Goal: Task Accomplishment & Management: Manage account settings

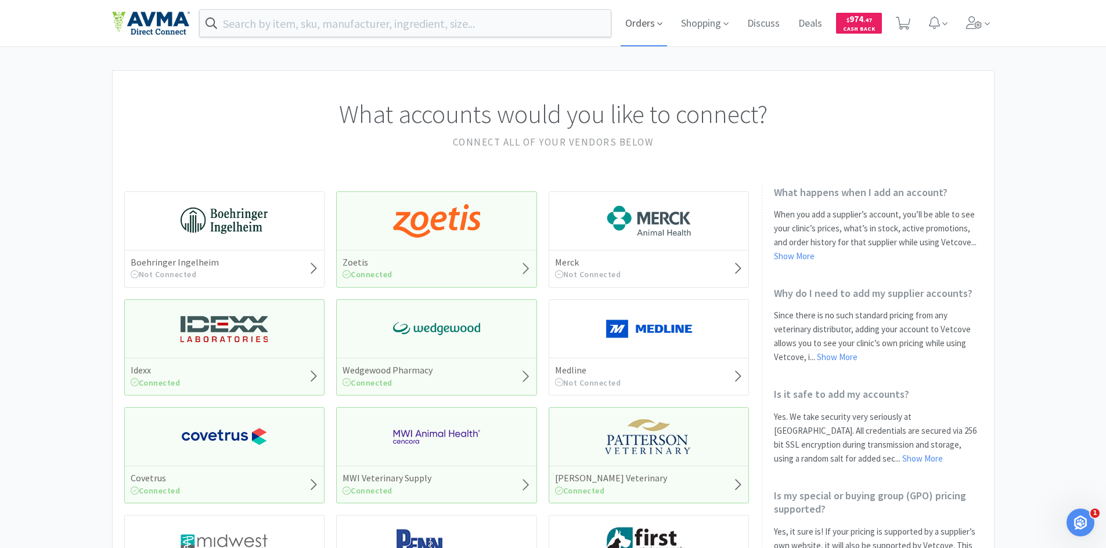
click at [658, 24] on icon at bounding box center [659, 24] width 5 height 3
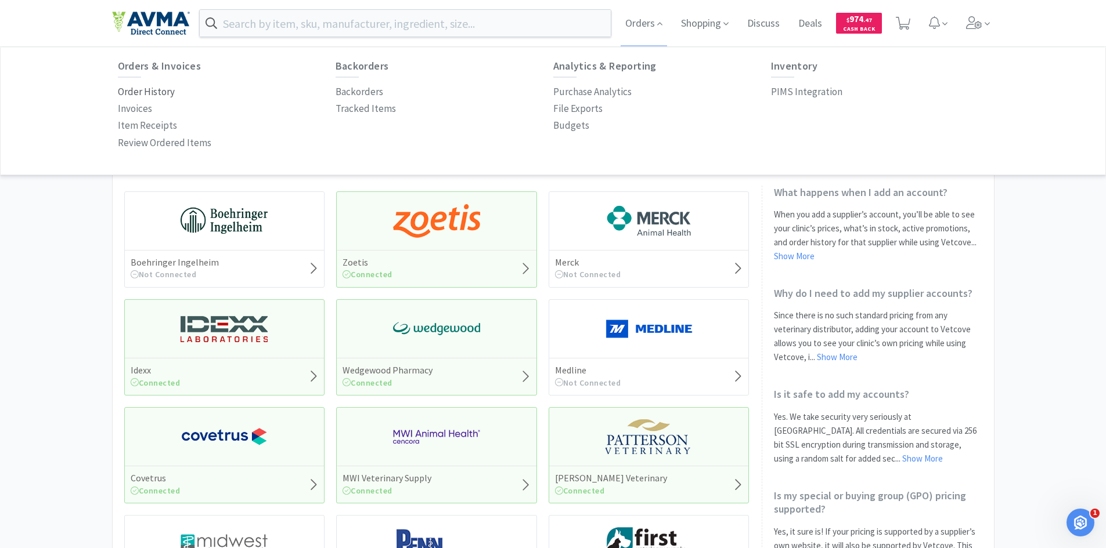
click at [149, 86] on p "Order History" at bounding box center [146, 92] width 57 height 16
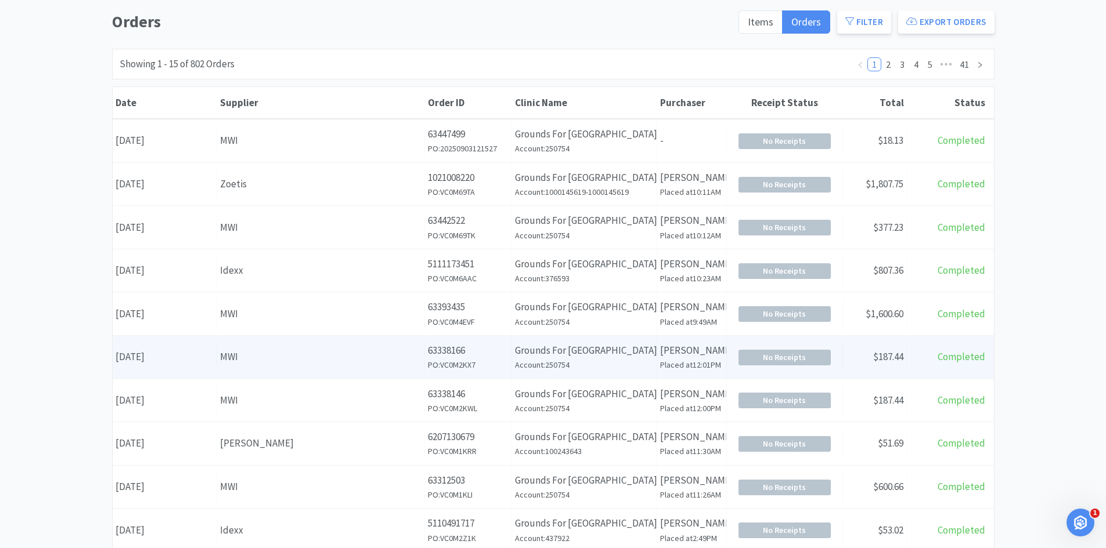
scroll to position [116, 0]
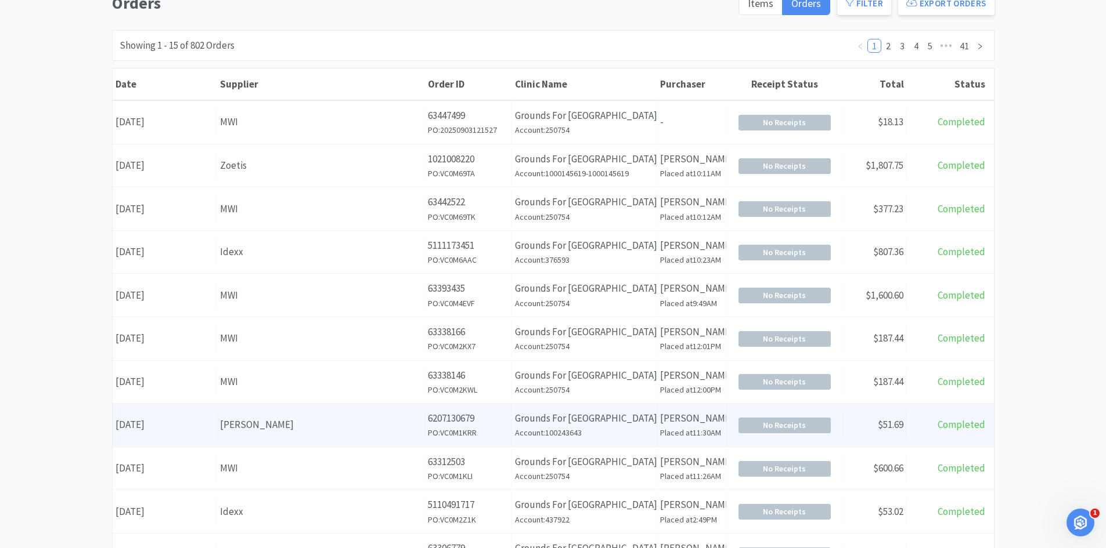
click at [638, 431] on h6 "Account: 100243643" at bounding box center [584, 433] width 139 height 13
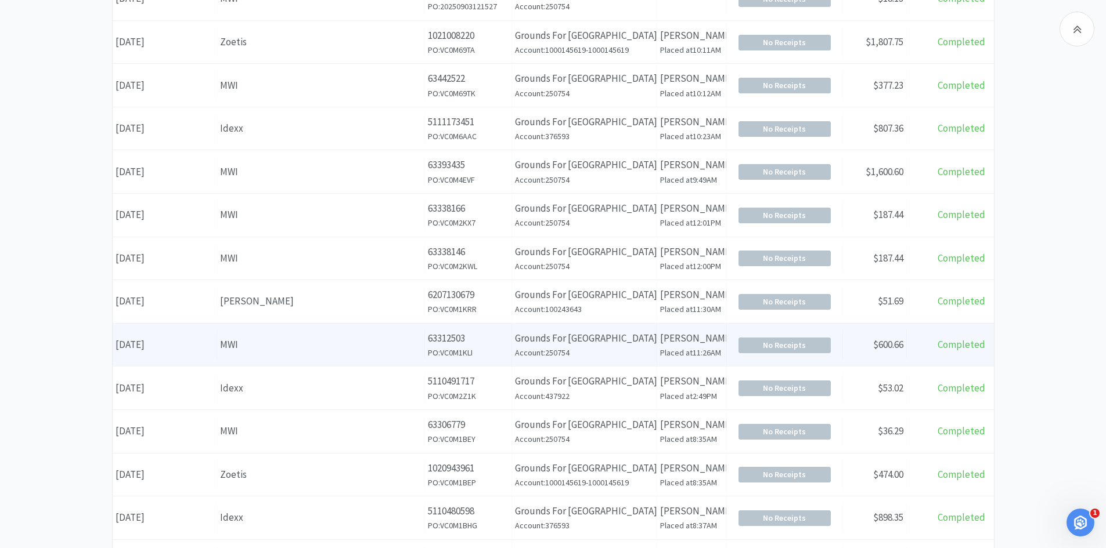
scroll to position [232, 0]
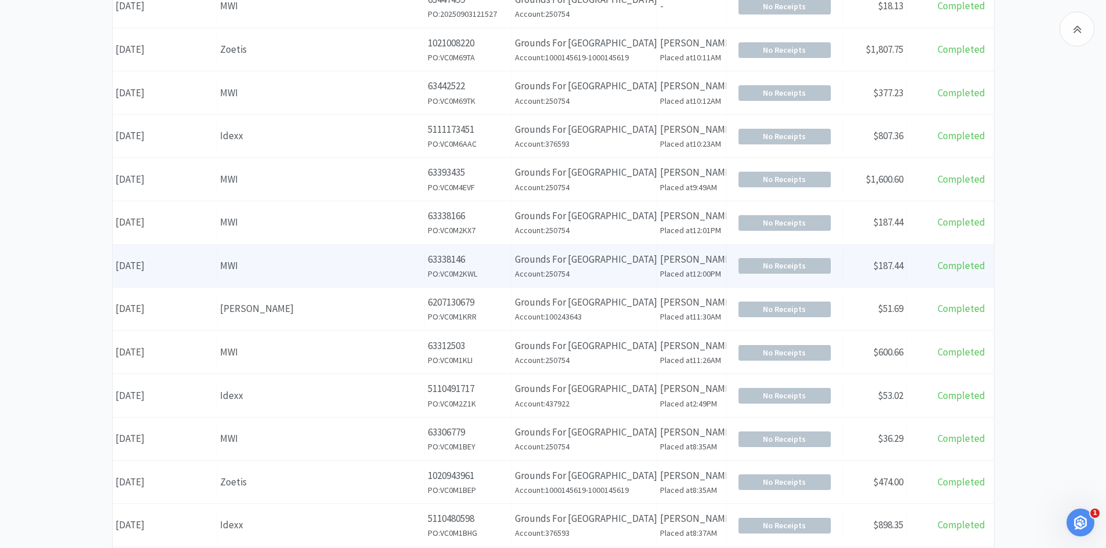
click at [240, 261] on div "MWI" at bounding box center [320, 266] width 201 height 16
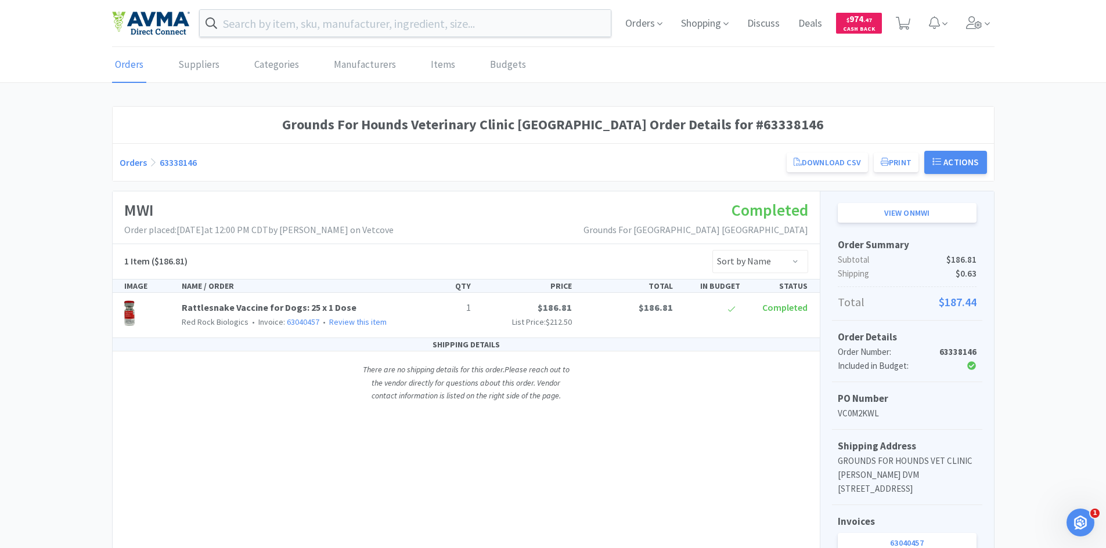
scroll to position [232, 0]
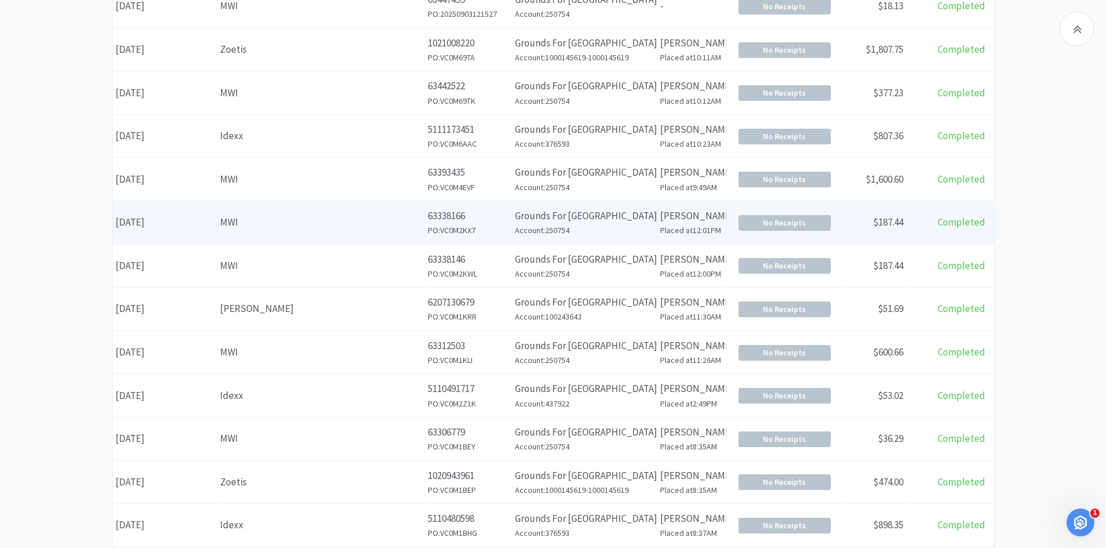
click at [225, 208] on div "Supplier MWI" at bounding box center [321, 223] width 208 height 30
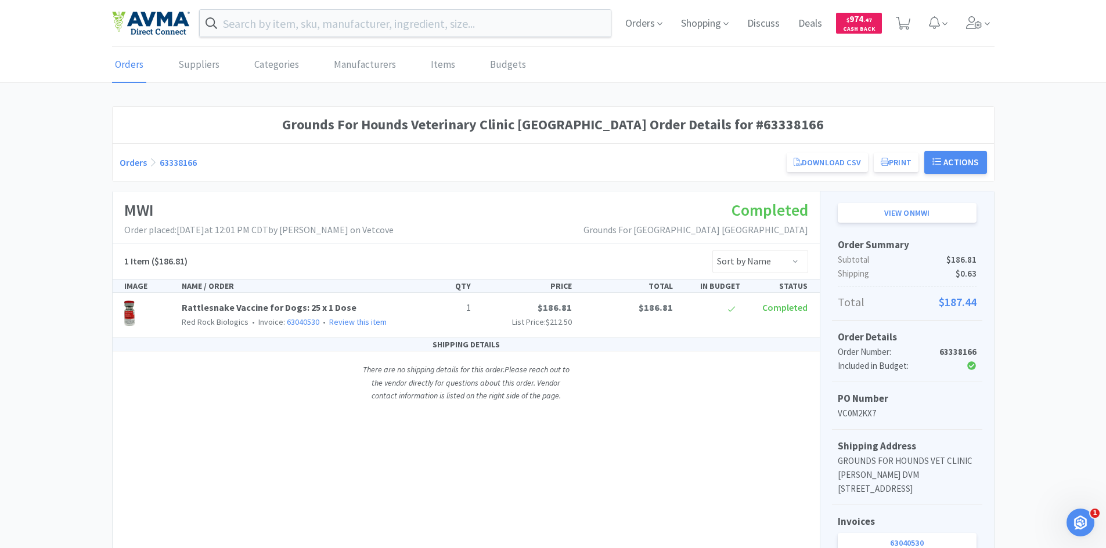
scroll to position [232, 0]
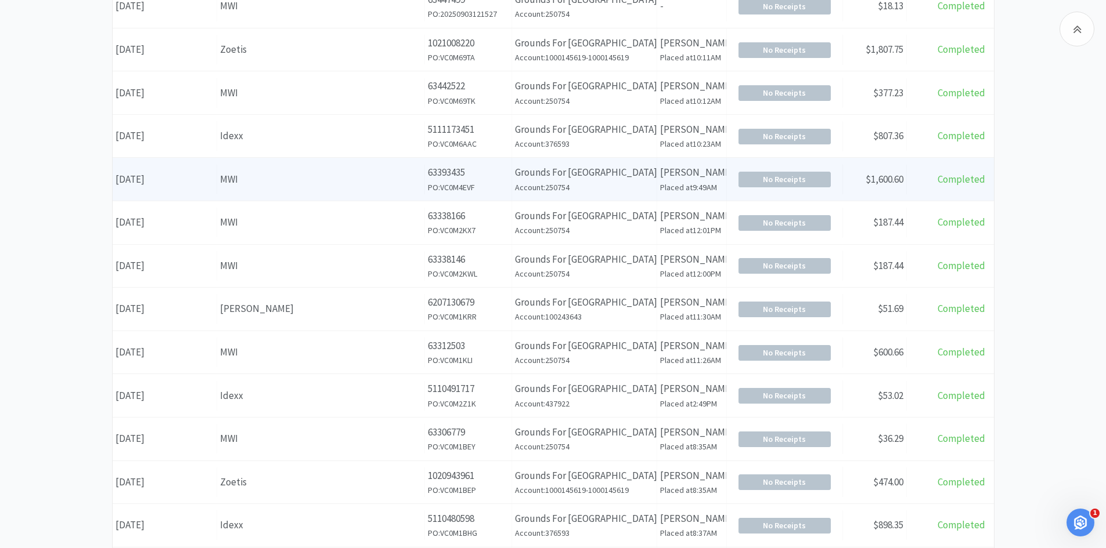
click at [240, 186] on div "MWI" at bounding box center [320, 180] width 201 height 16
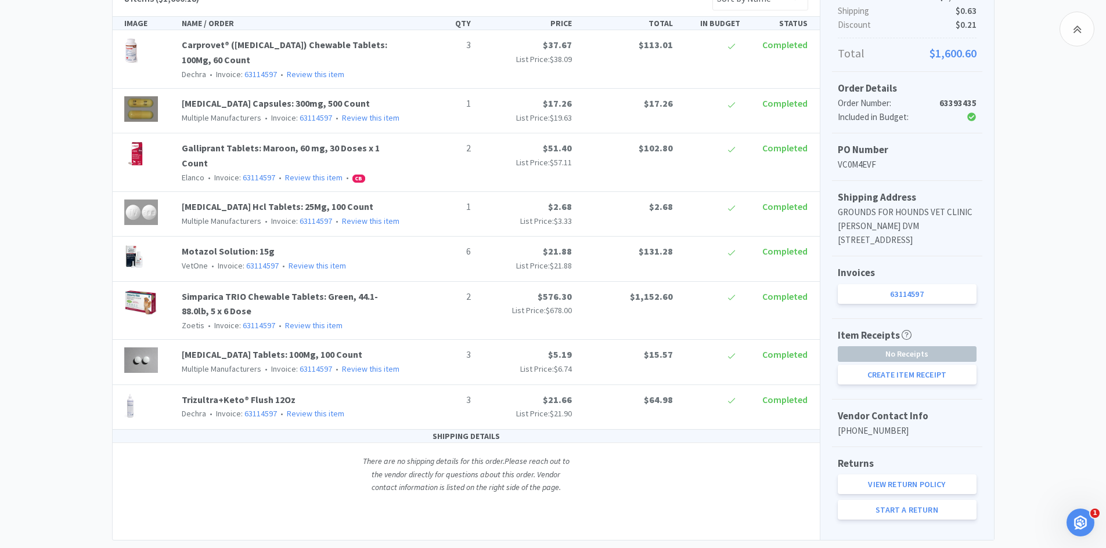
scroll to position [290, 0]
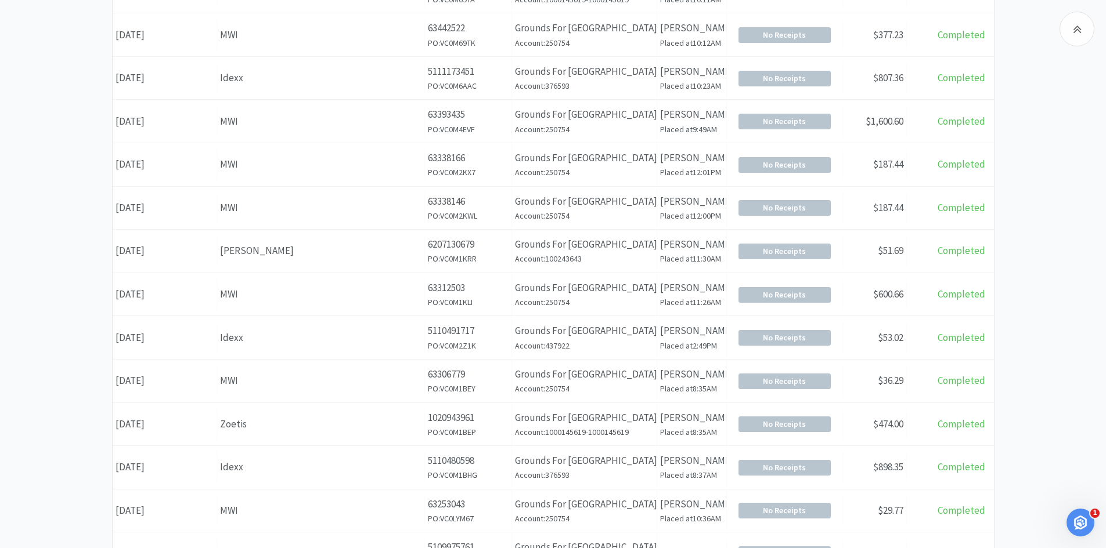
scroll to position [232, 0]
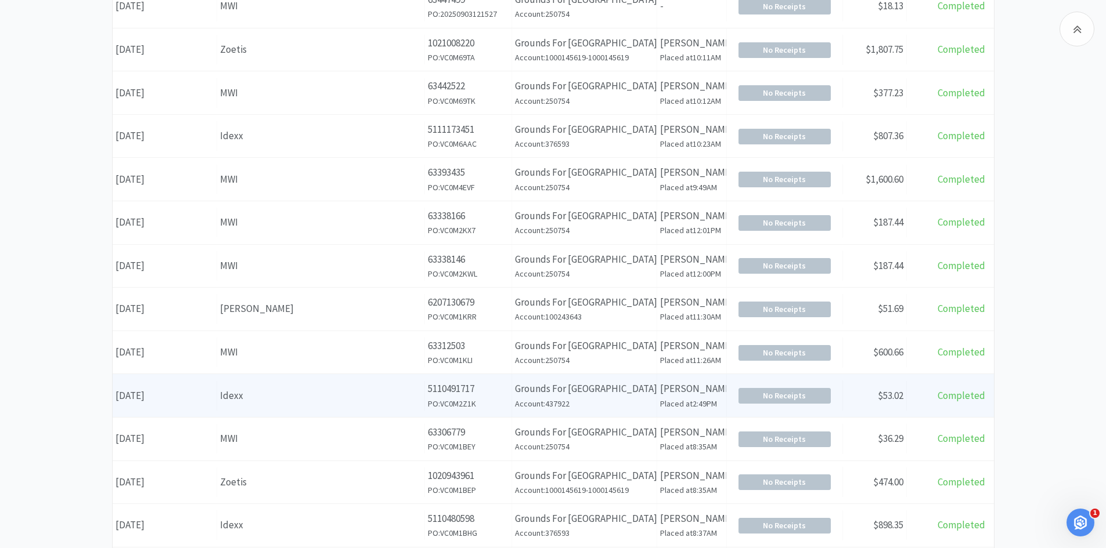
click at [217, 406] on div "Supplier Idexx" at bounding box center [321, 396] width 208 height 30
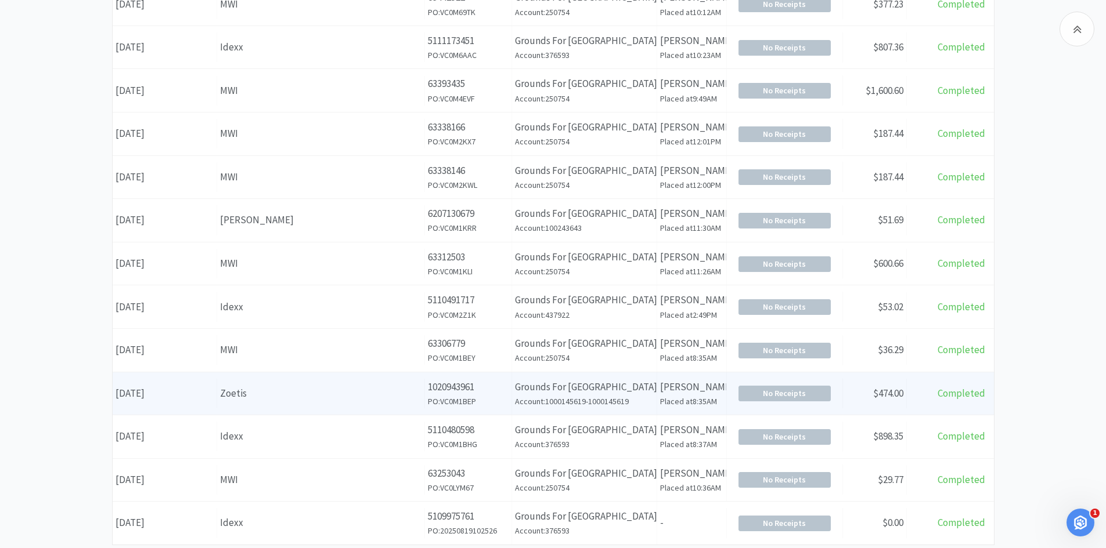
scroll to position [348, 0]
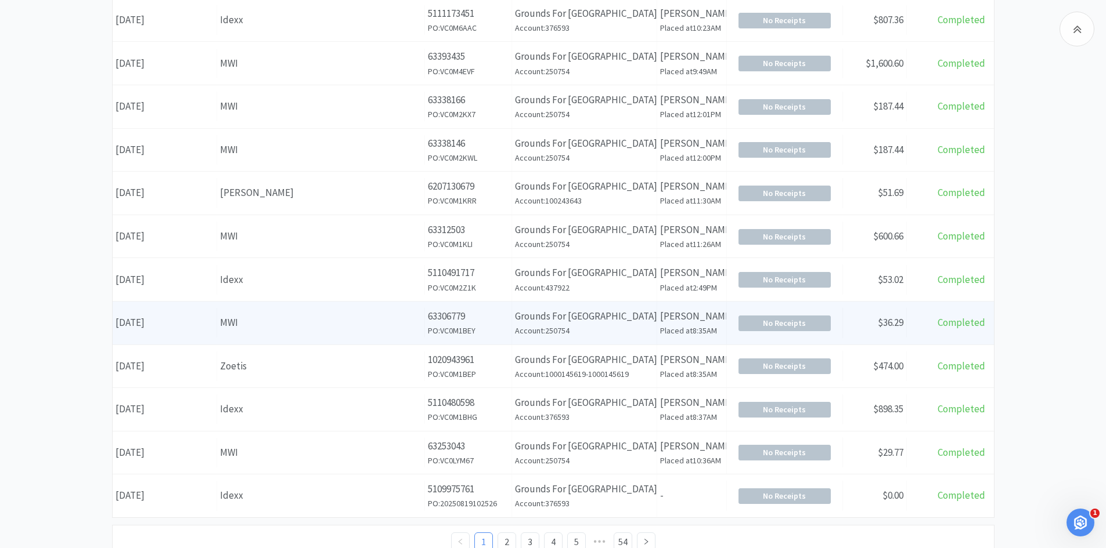
click at [233, 322] on div "MWI" at bounding box center [320, 323] width 201 height 16
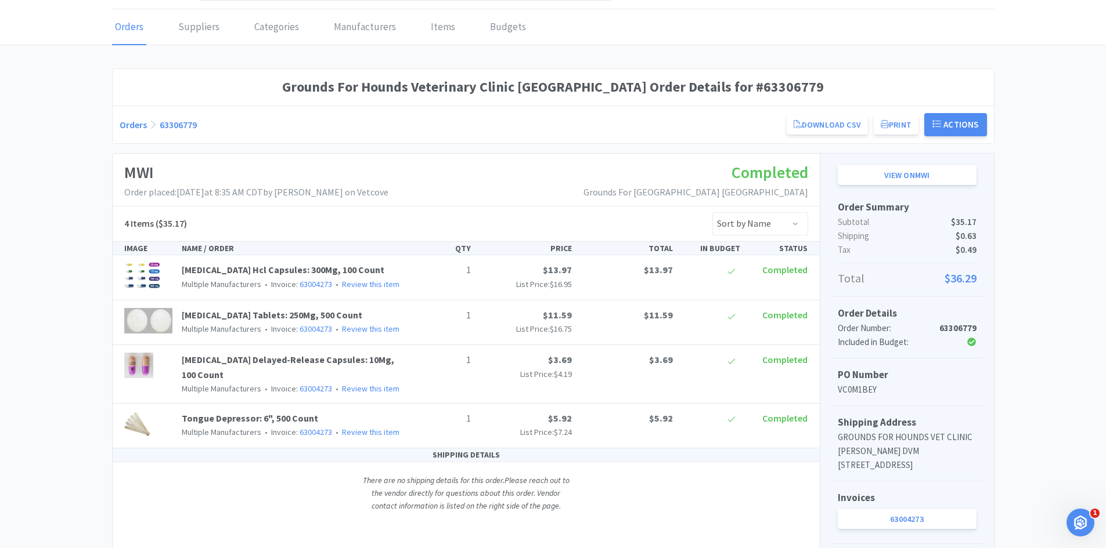
scroll to position [58, 0]
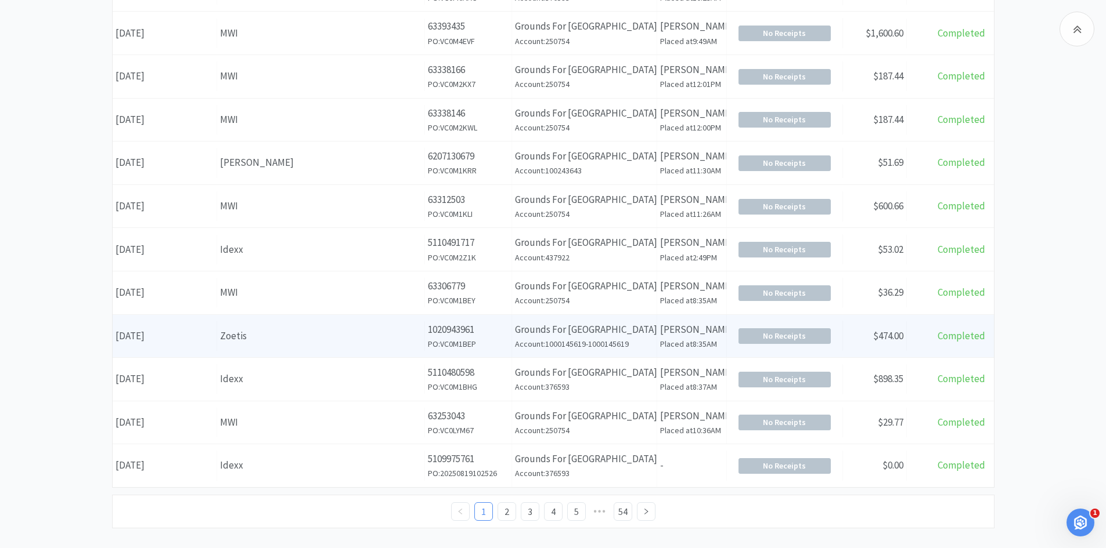
scroll to position [393, 0]
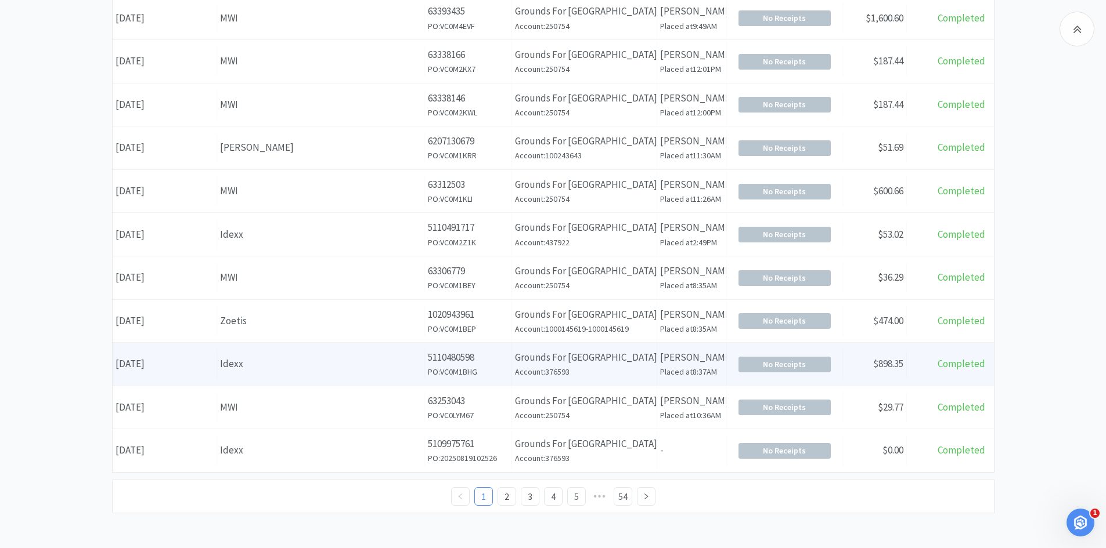
click at [232, 370] on div "Idexx" at bounding box center [320, 364] width 201 height 16
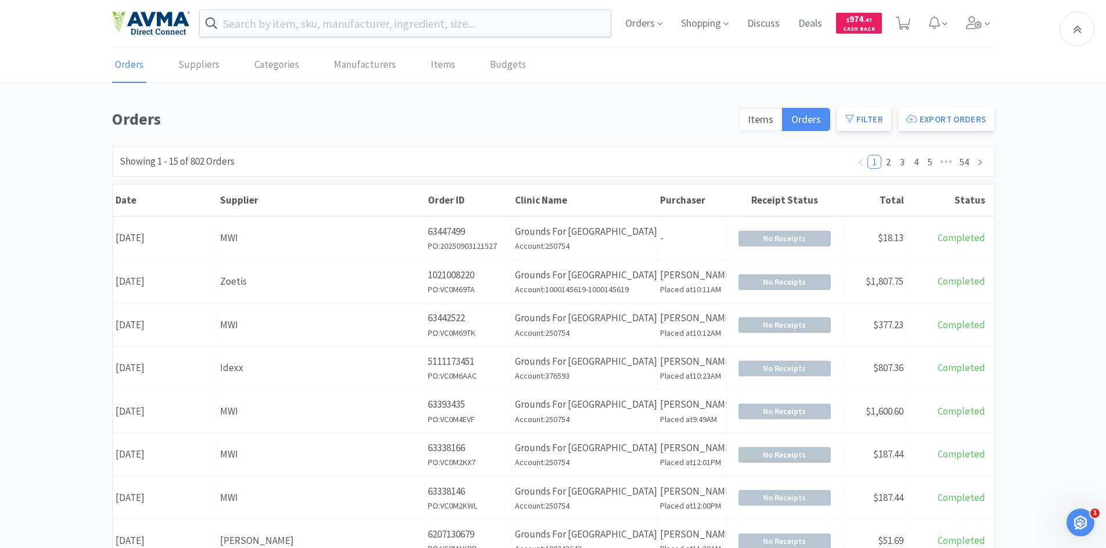
scroll to position [393, 0]
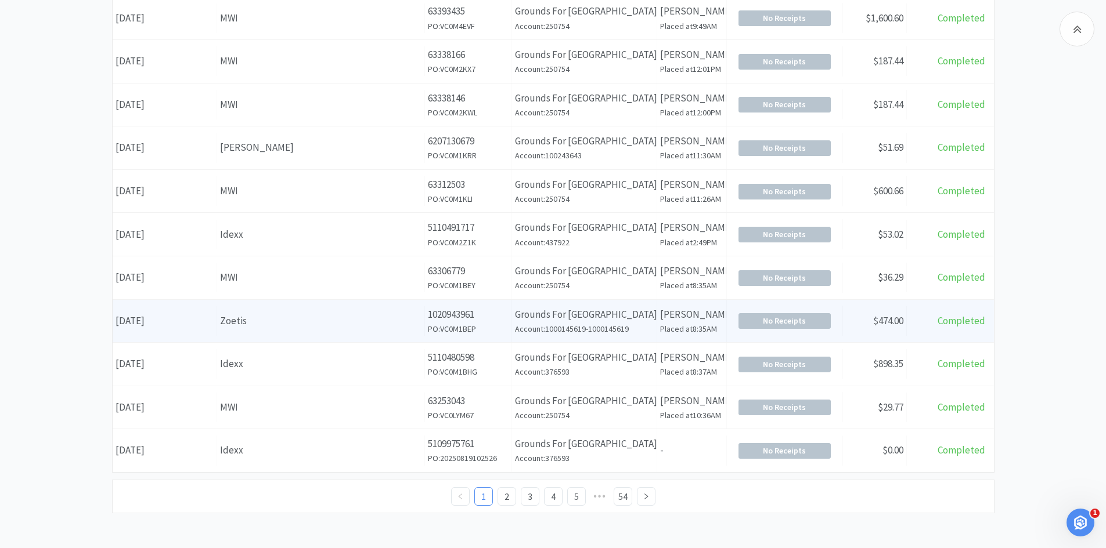
click at [233, 331] on div "Supplier Zoetis" at bounding box center [321, 321] width 208 height 30
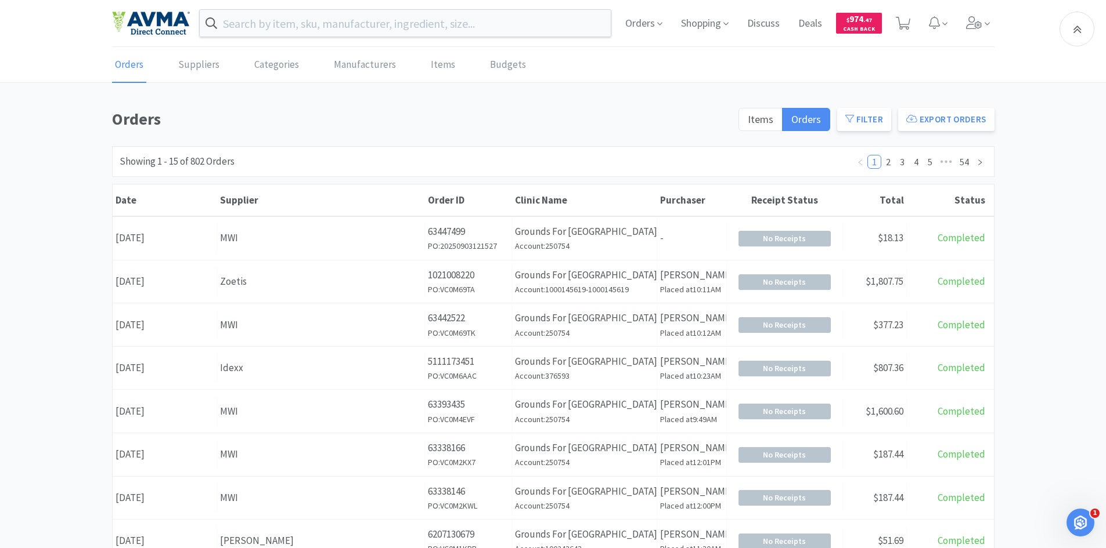
scroll to position [393, 0]
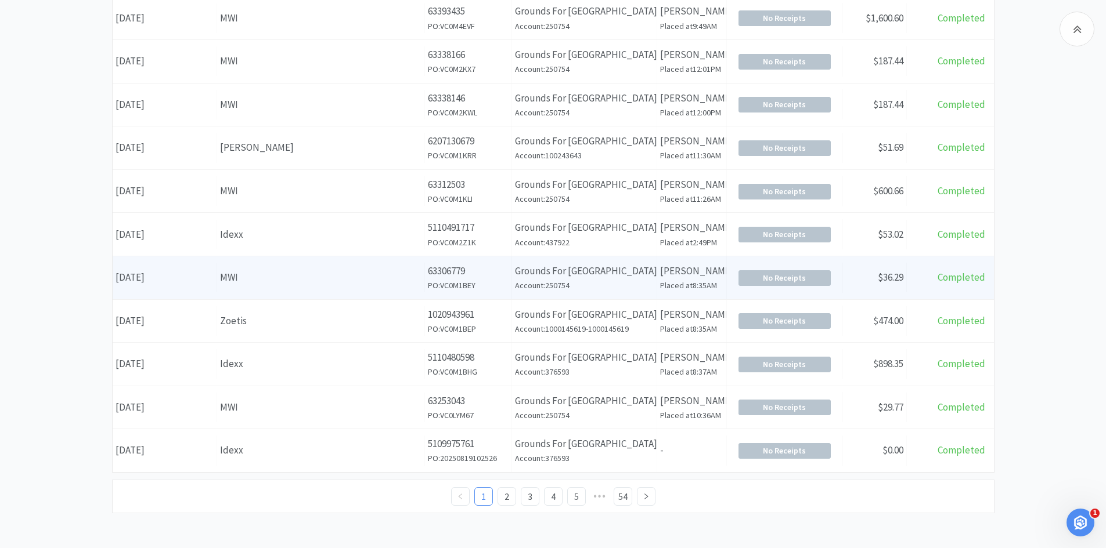
click at [234, 277] on div "MWI" at bounding box center [320, 278] width 201 height 16
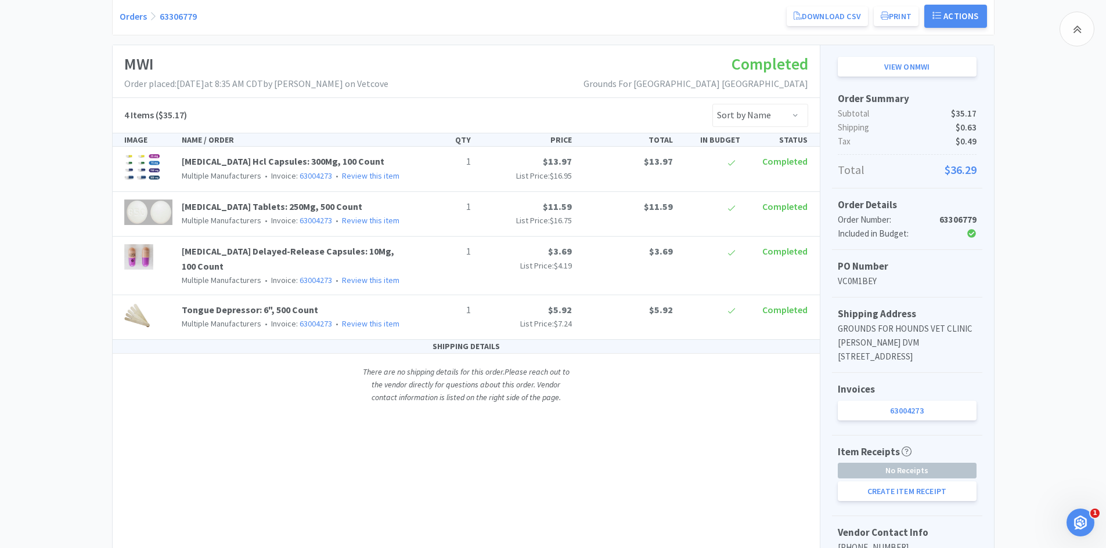
scroll to position [130, 0]
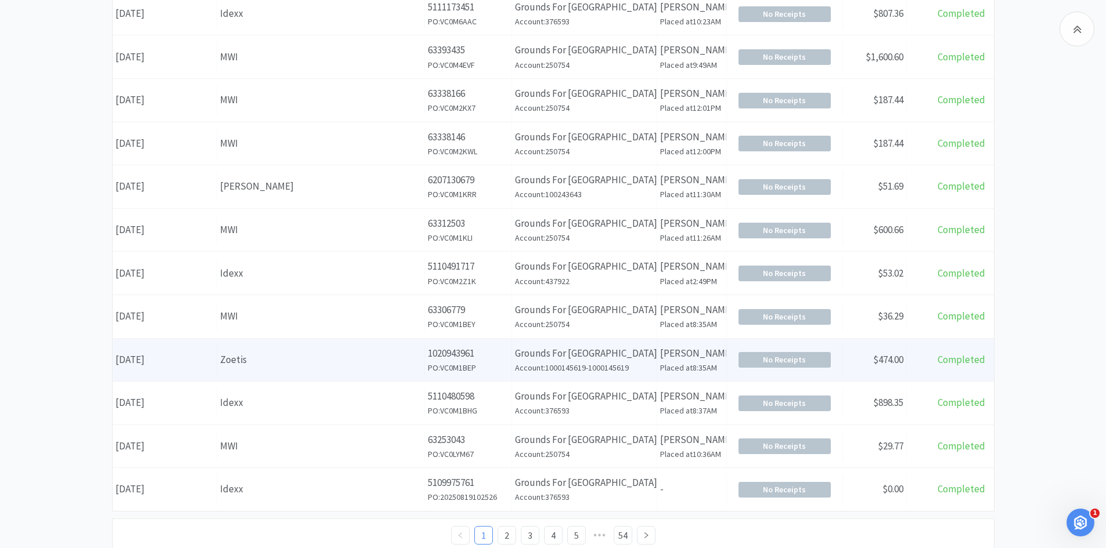
scroll to position [335, 0]
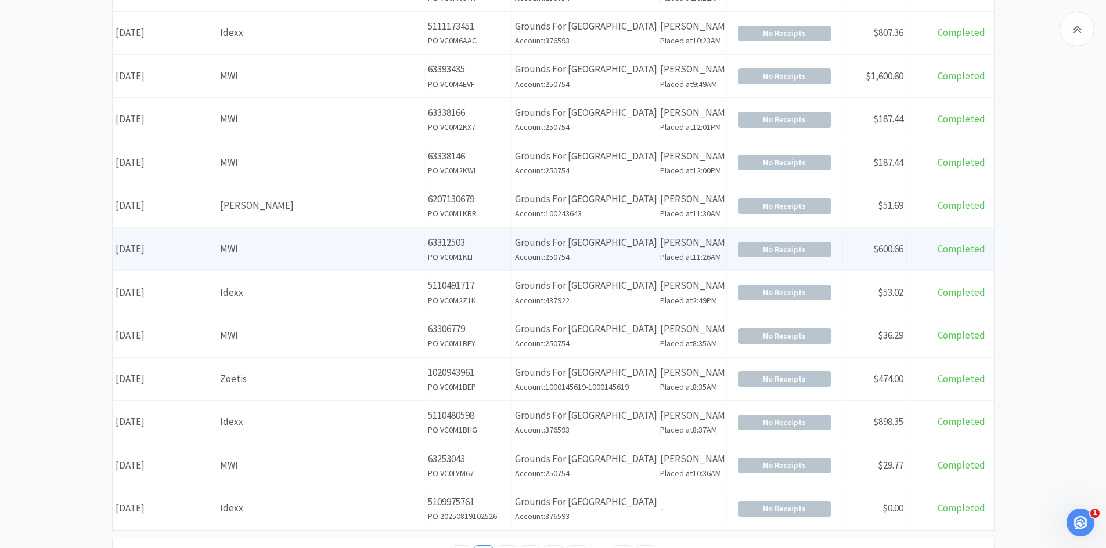
click at [218, 248] on div "Supplier MWI" at bounding box center [321, 249] width 208 height 30
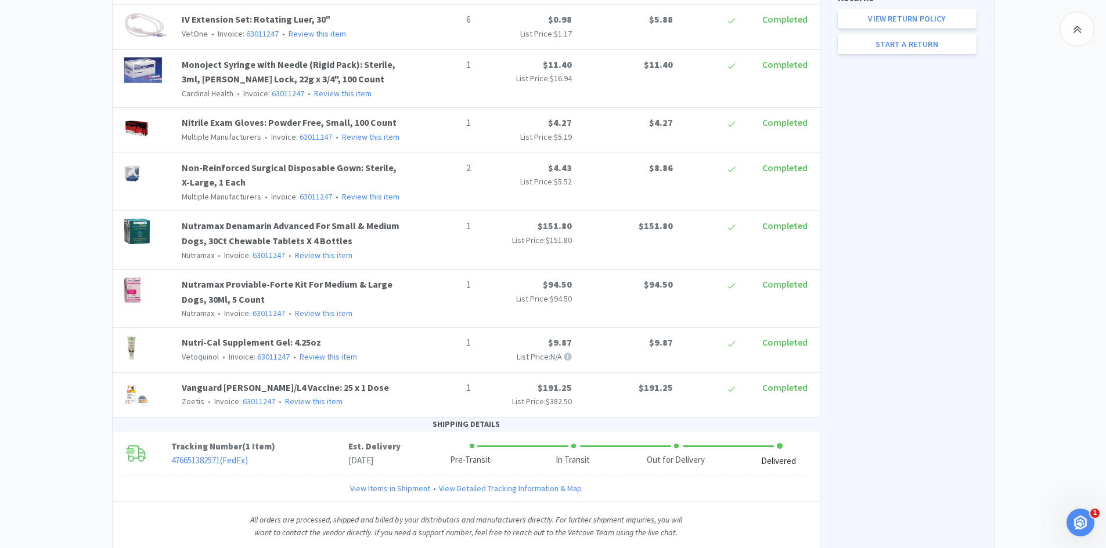
scroll to position [406, 0]
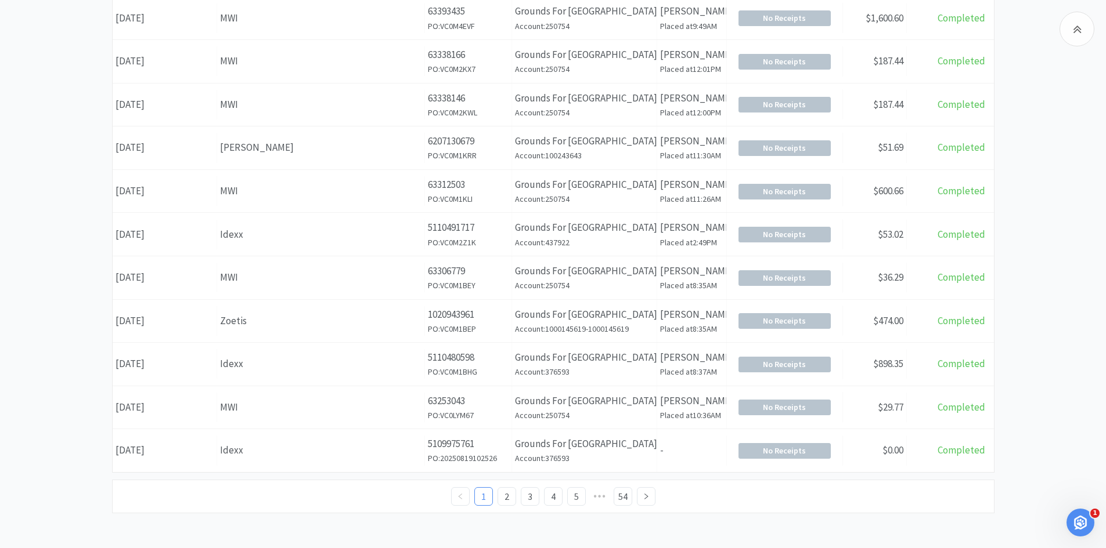
scroll to position [335, 0]
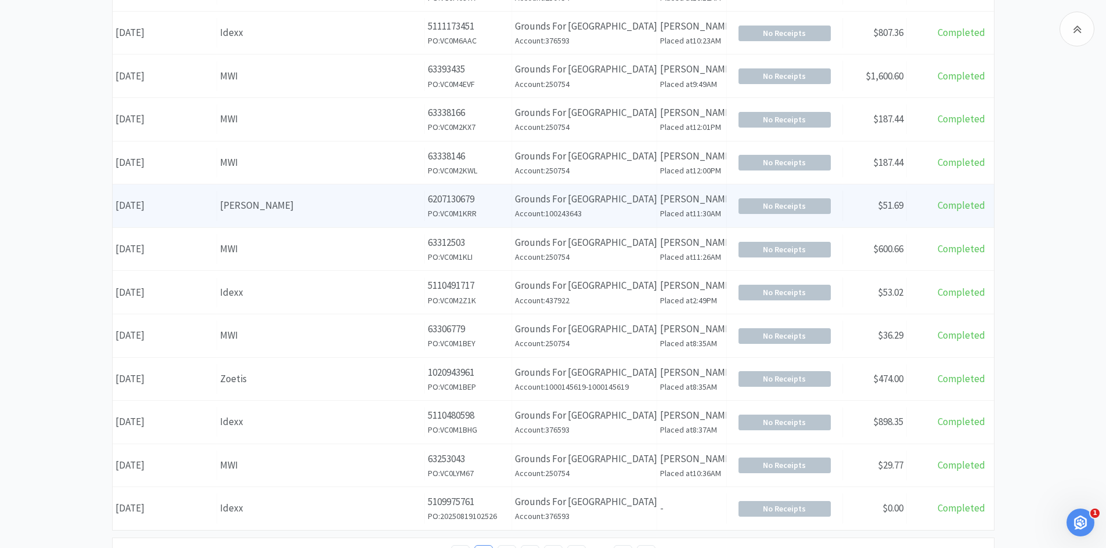
click at [232, 205] on div "[PERSON_NAME]" at bounding box center [320, 206] width 201 height 16
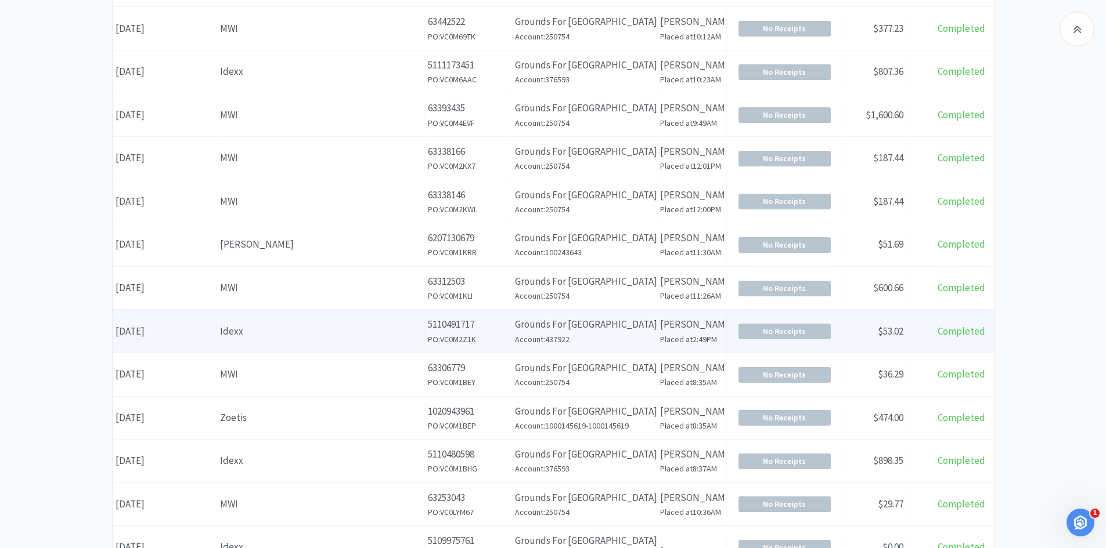
scroll to position [277, 0]
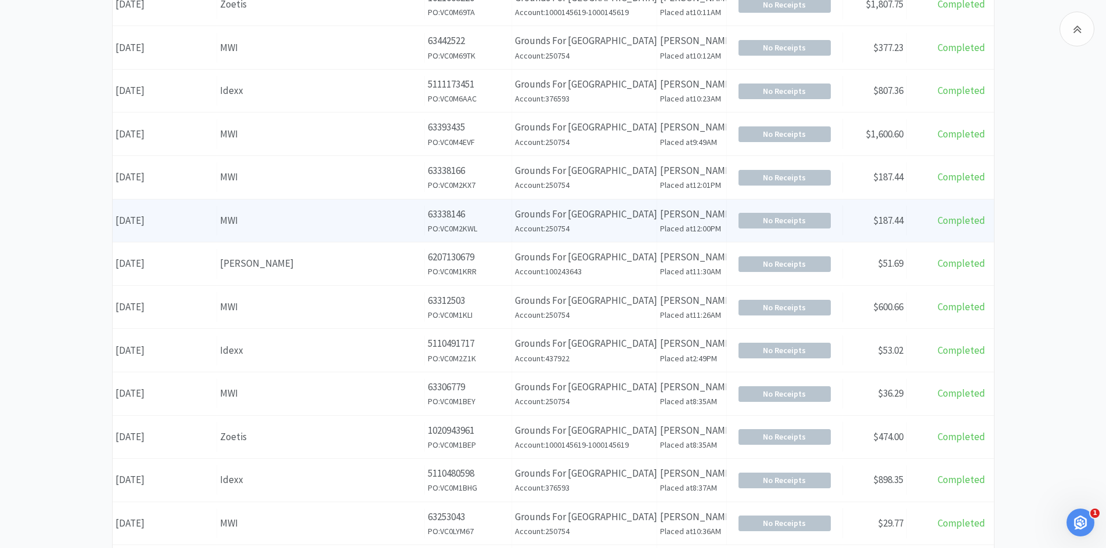
click at [241, 219] on div "MWI" at bounding box center [320, 221] width 201 height 16
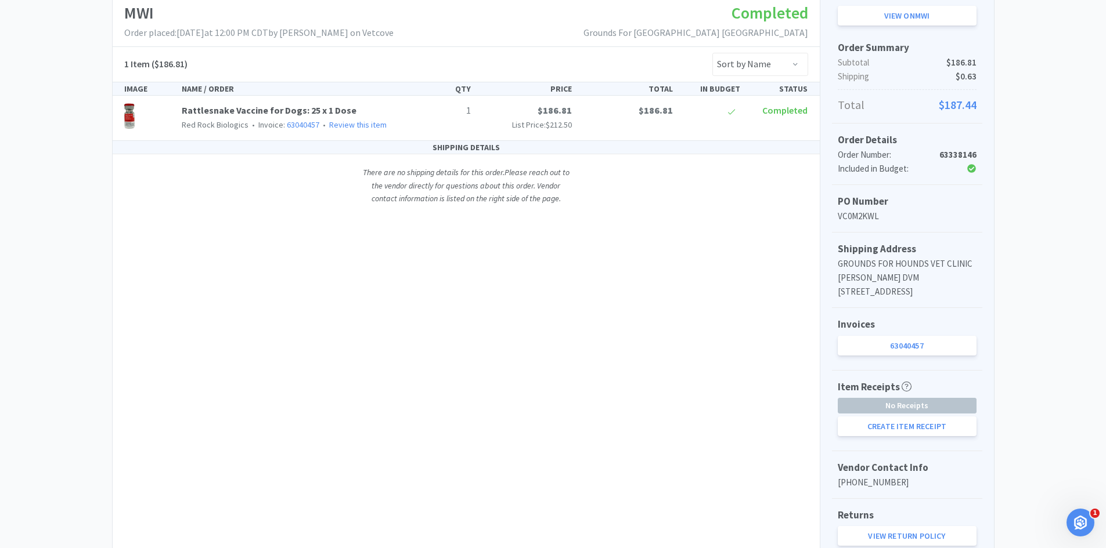
scroll to position [45, 0]
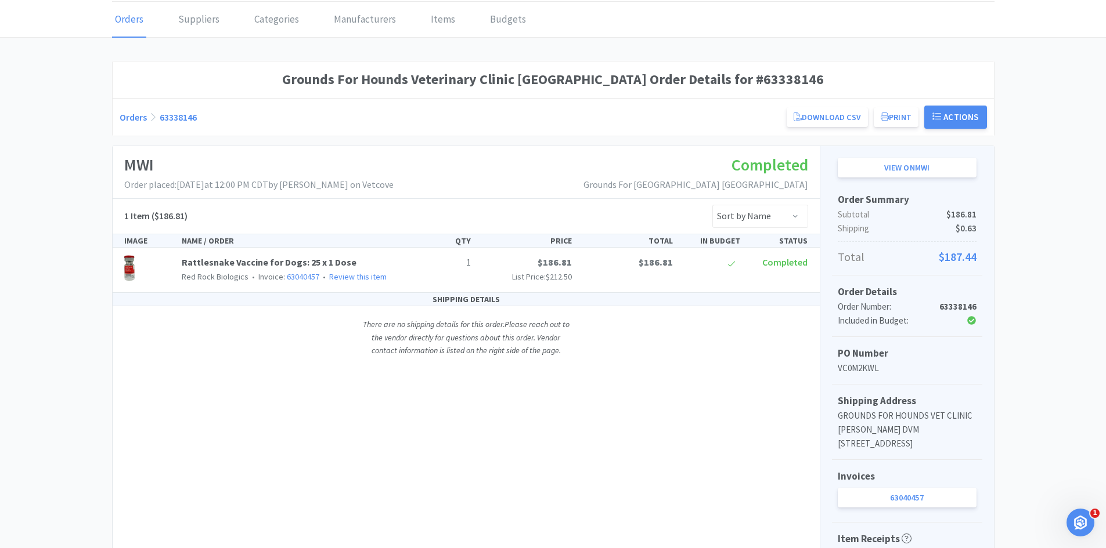
scroll to position [277, 0]
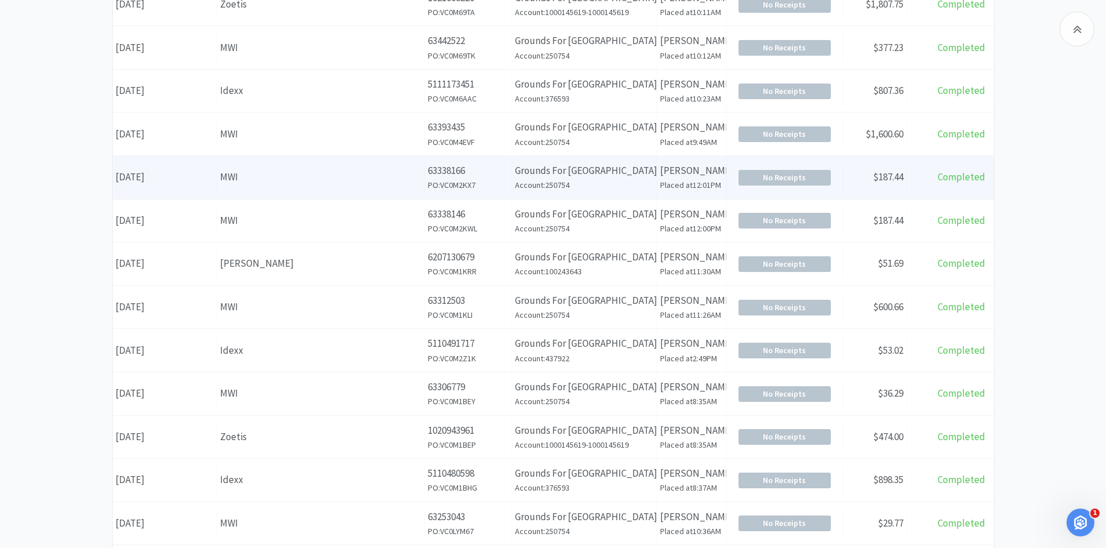
click at [251, 172] on div "MWI" at bounding box center [320, 177] width 201 height 16
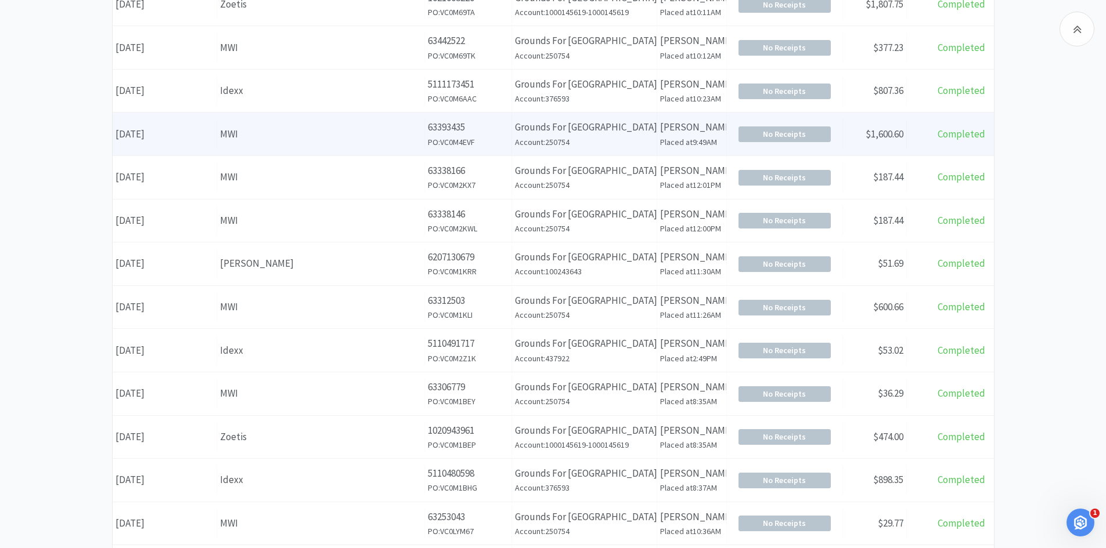
click at [235, 145] on div "Supplier MWI" at bounding box center [321, 135] width 208 height 30
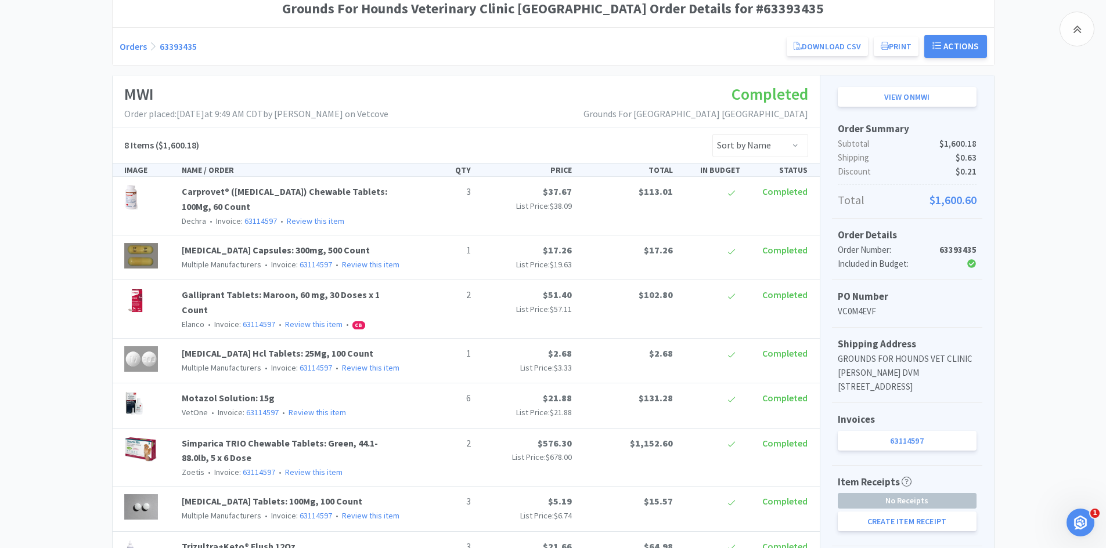
scroll to position [103, 0]
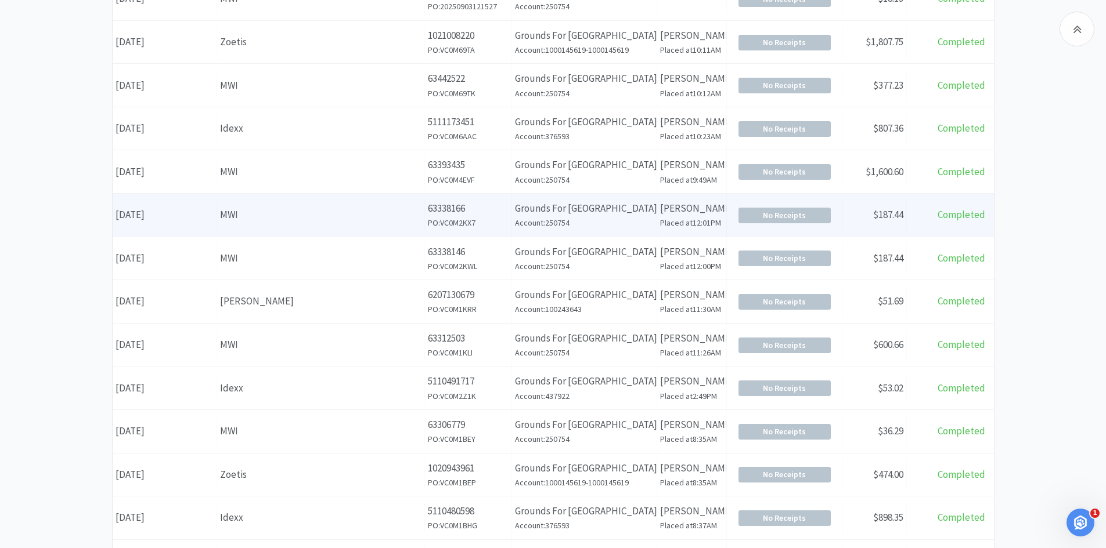
scroll to position [219, 0]
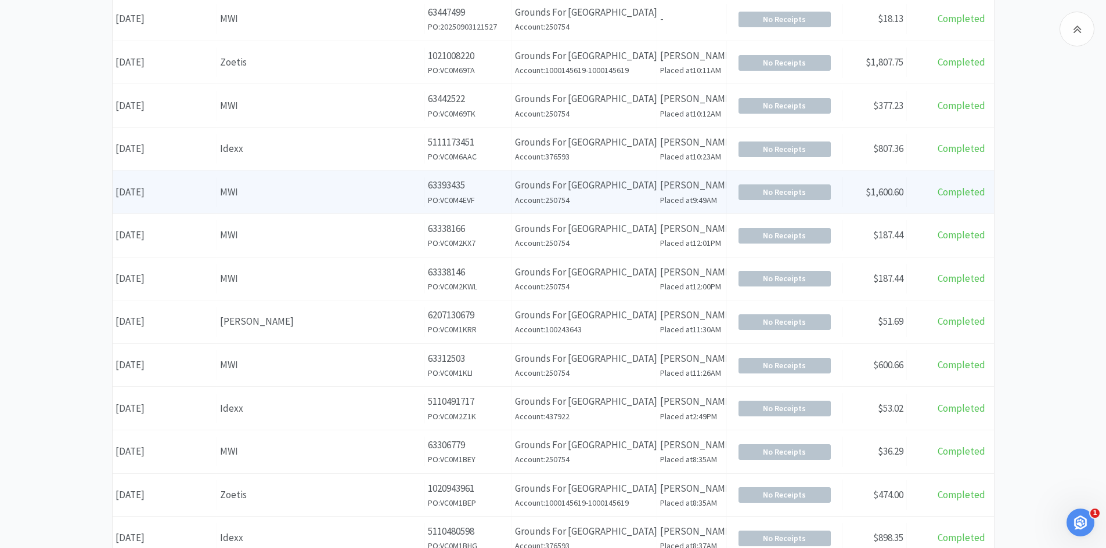
click at [178, 195] on div "Date August 29th, 2025" at bounding box center [165, 193] width 104 height 30
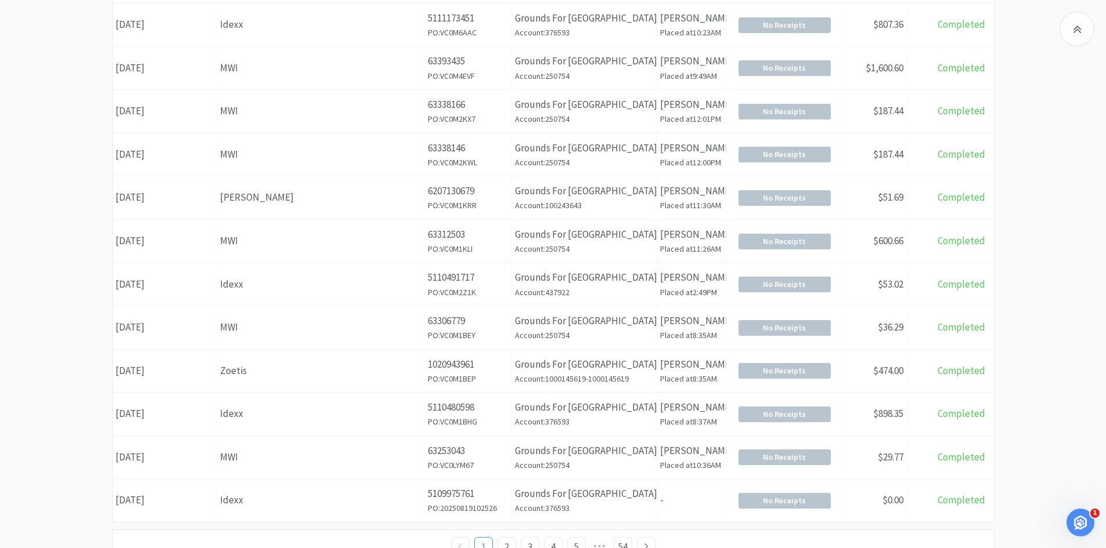
scroll to position [393, 0]
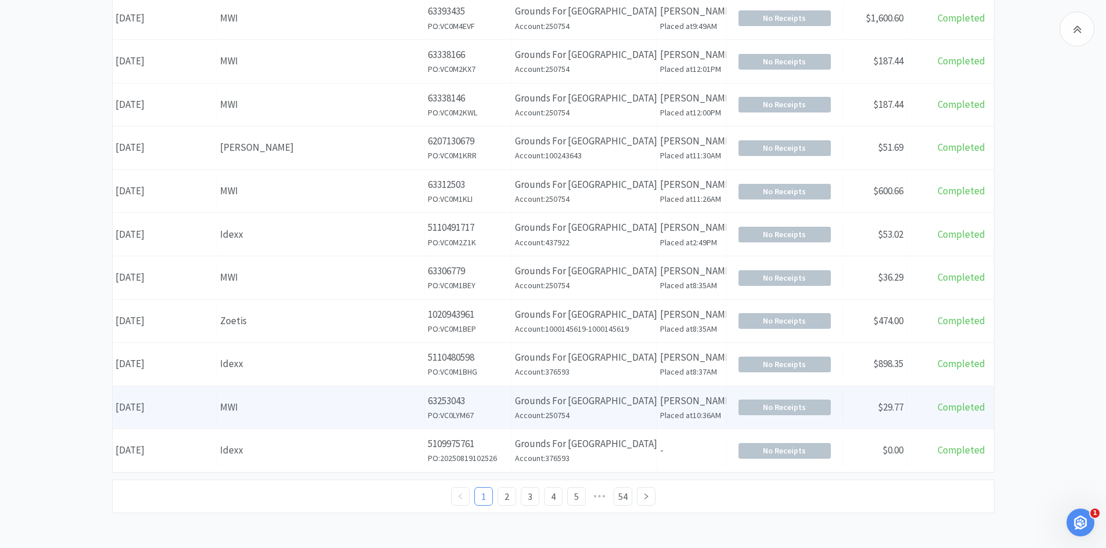
click at [166, 411] on div "Date August 20th, 2025" at bounding box center [165, 408] width 104 height 30
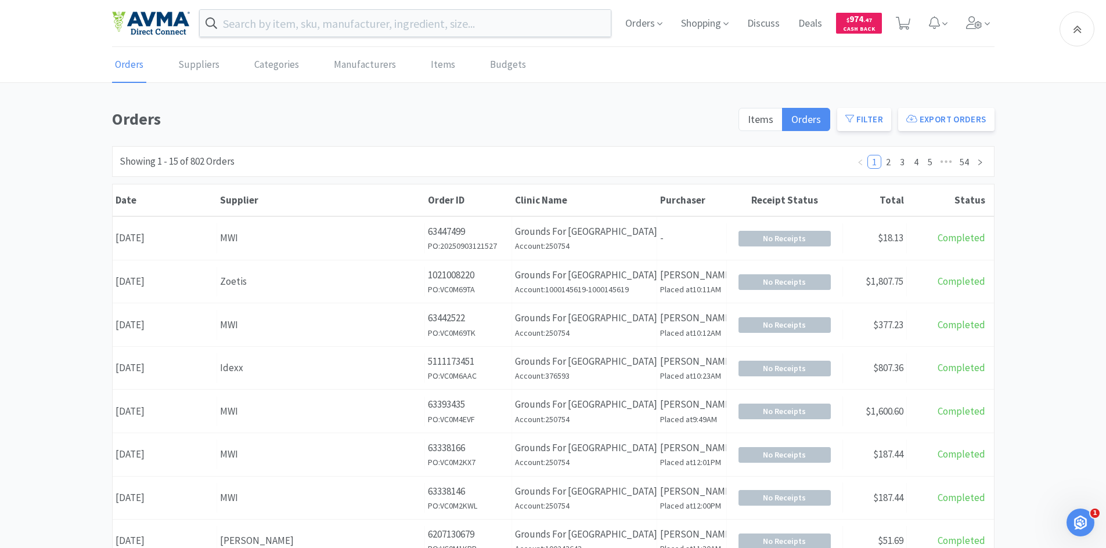
scroll to position [393, 0]
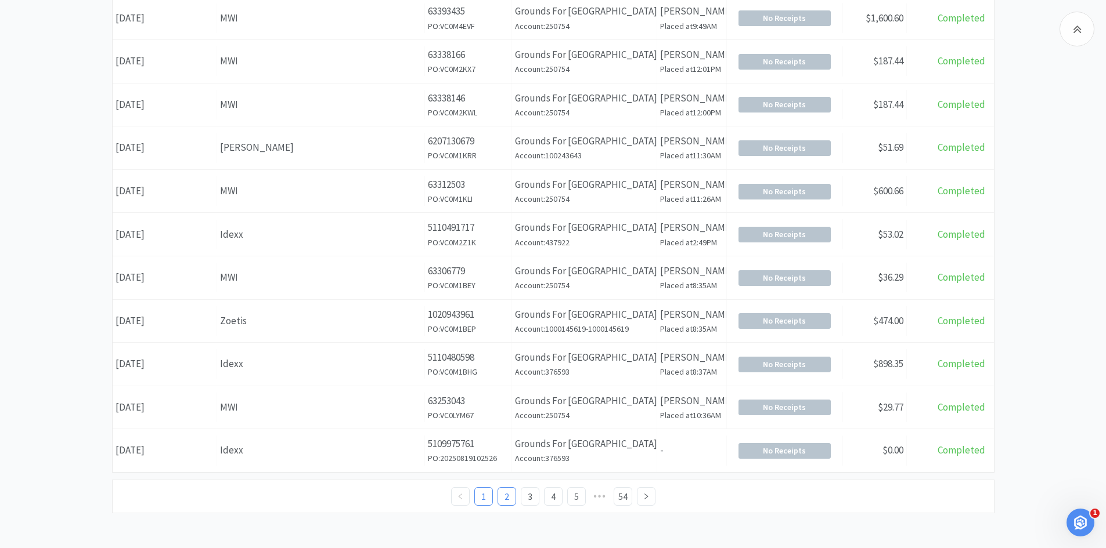
click at [509, 497] on link "2" at bounding box center [506, 496] width 17 height 17
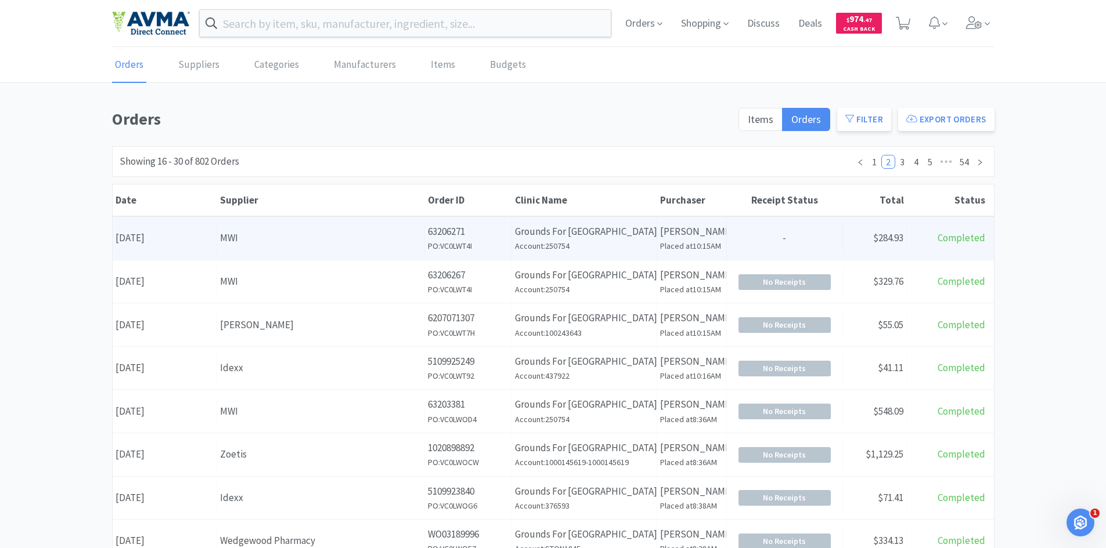
click at [172, 237] on div "Date August 18th, 2025" at bounding box center [165, 238] width 104 height 30
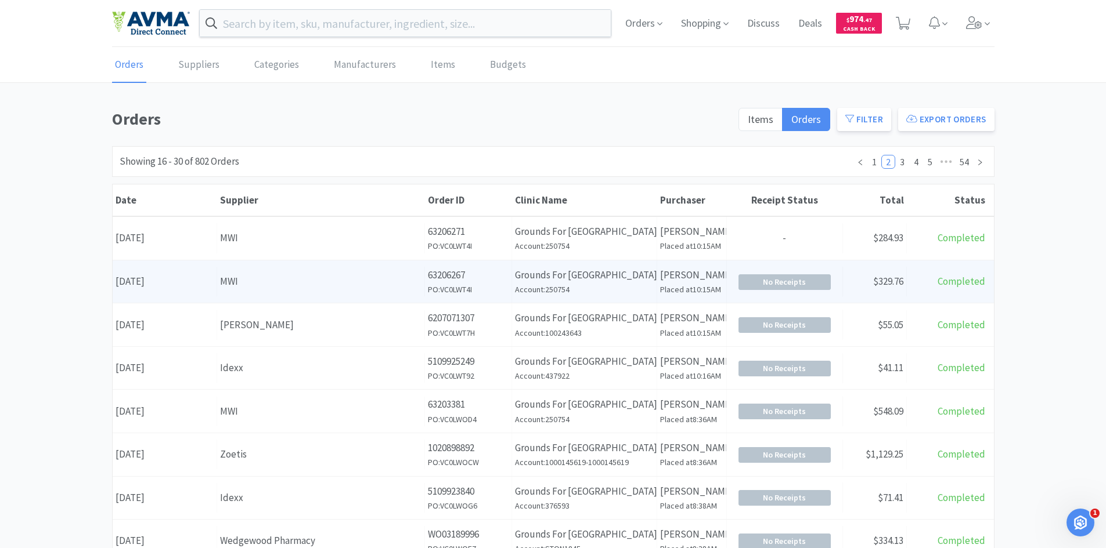
click at [204, 283] on div "Date August 18th, 2025" at bounding box center [165, 282] width 104 height 30
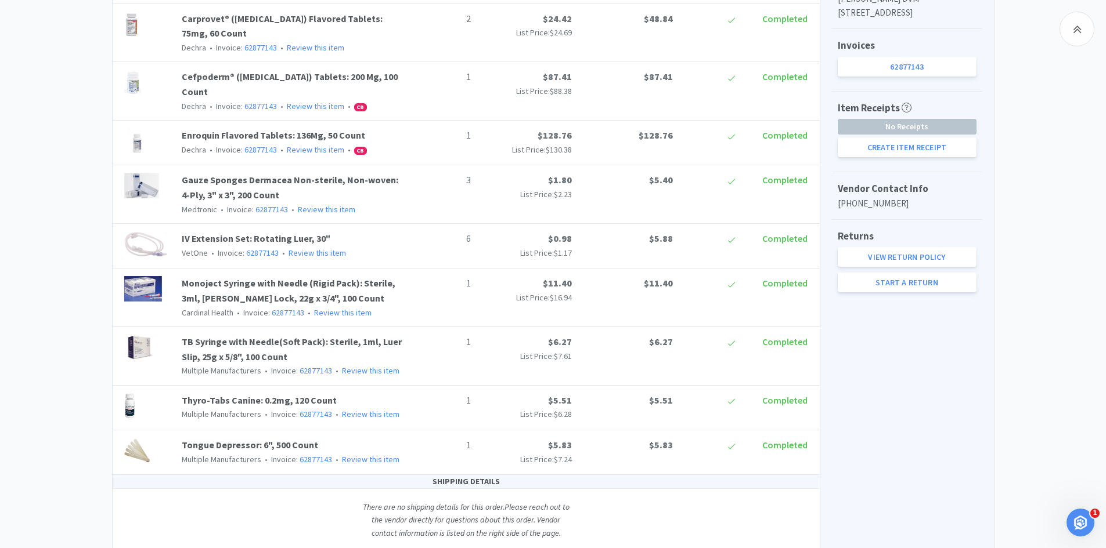
scroll to position [503, 0]
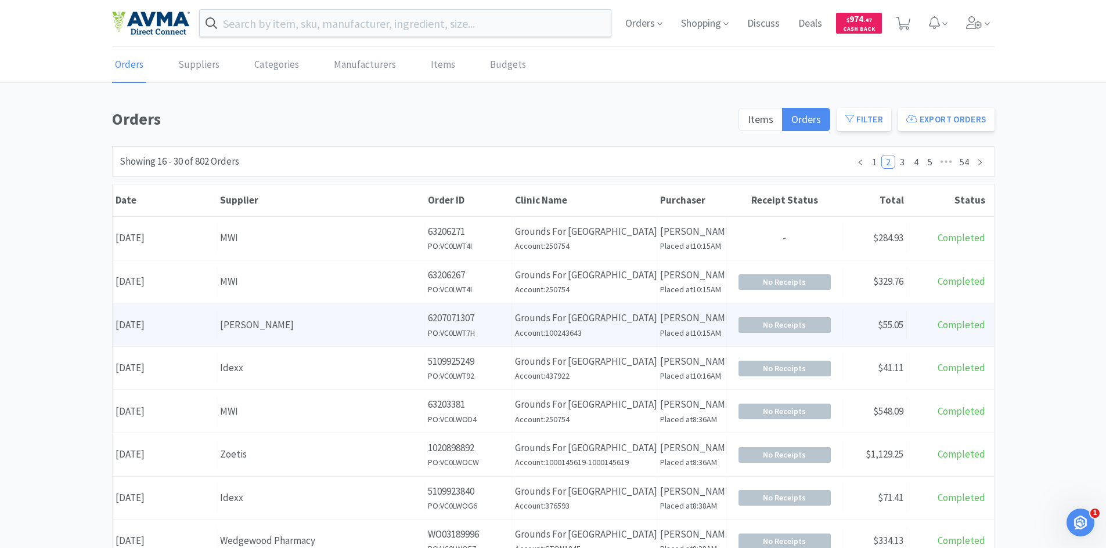
click at [526, 337] on h6 "Account: 100243643" at bounding box center [584, 333] width 139 height 13
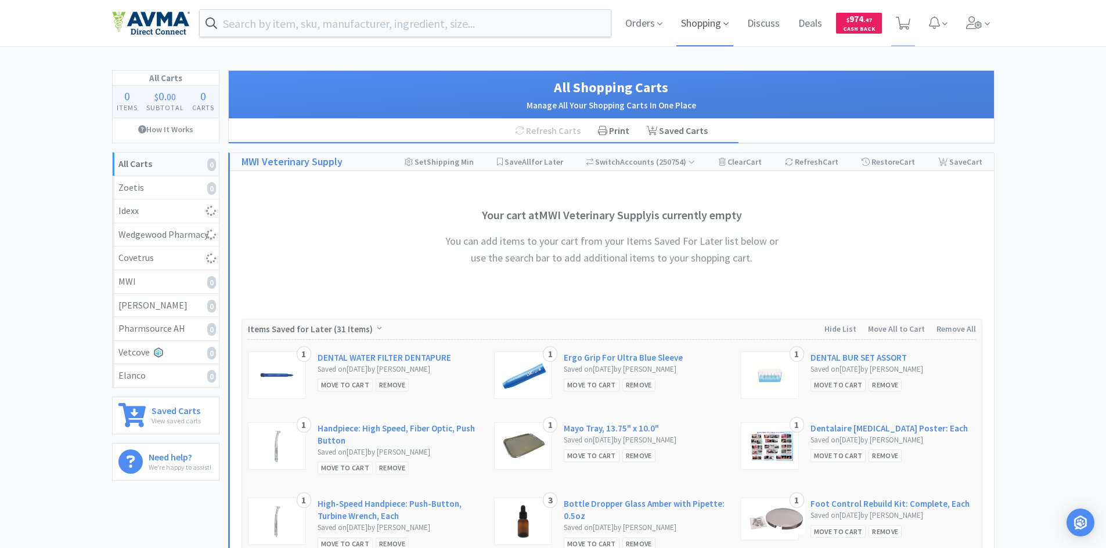
click at [719, 19] on span "Shopping" at bounding box center [704, 23] width 57 height 46
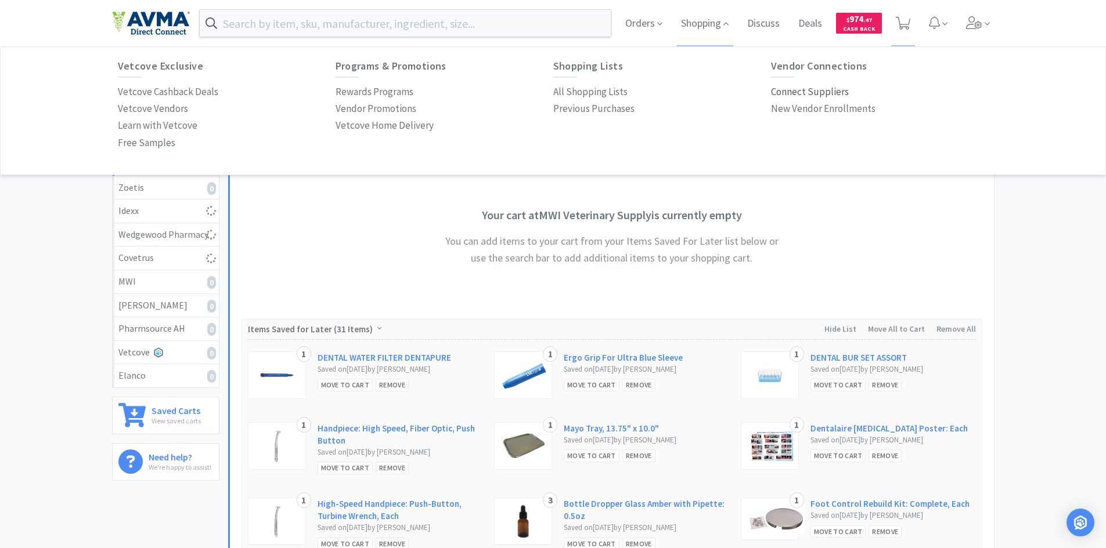
click at [823, 88] on p "Connect Suppliers" at bounding box center [810, 92] width 78 height 16
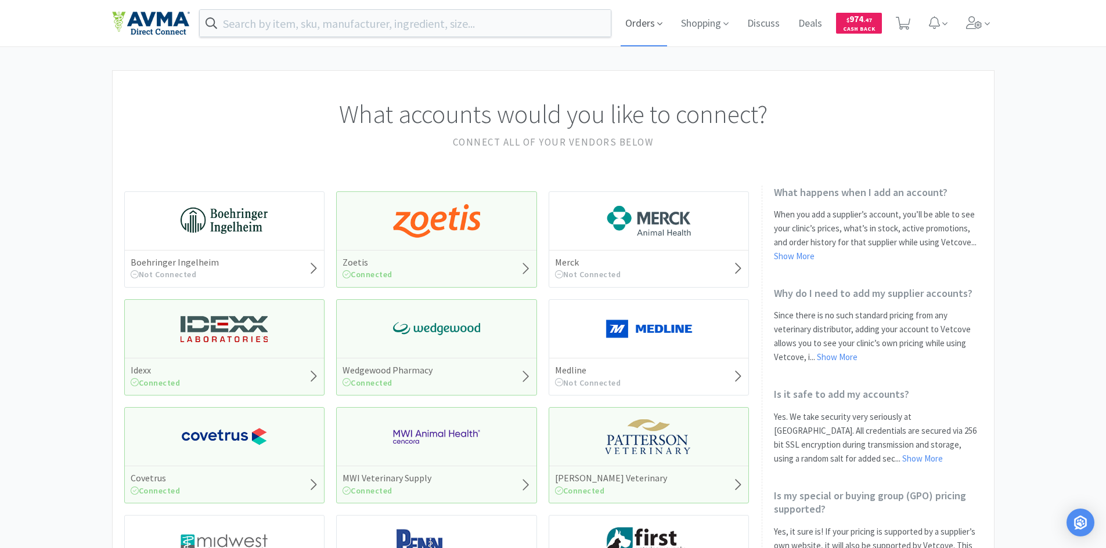
click at [646, 23] on span "Orders" at bounding box center [643, 23] width 46 height 46
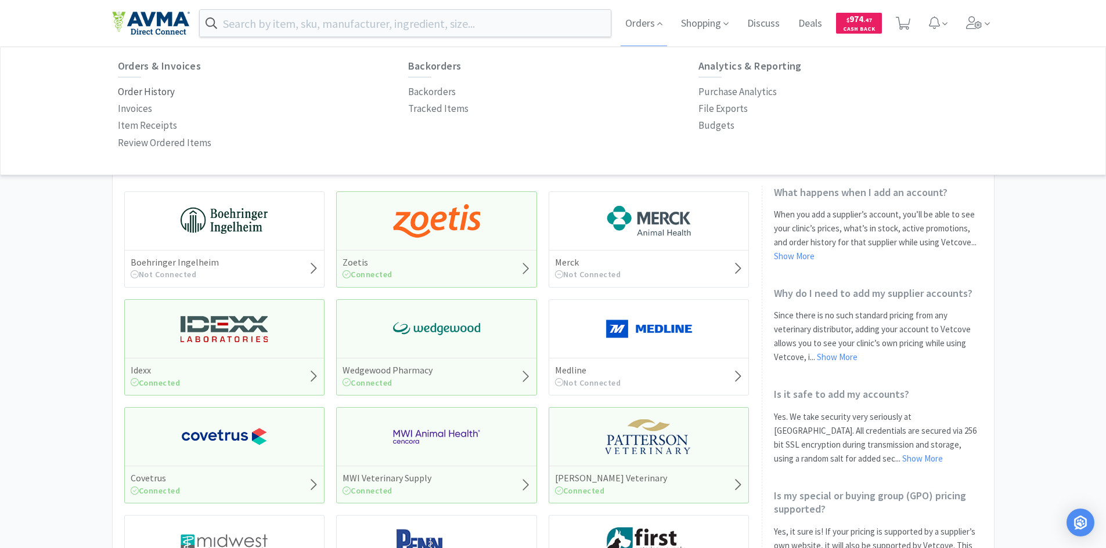
click at [146, 95] on p "Order History" at bounding box center [146, 92] width 57 height 16
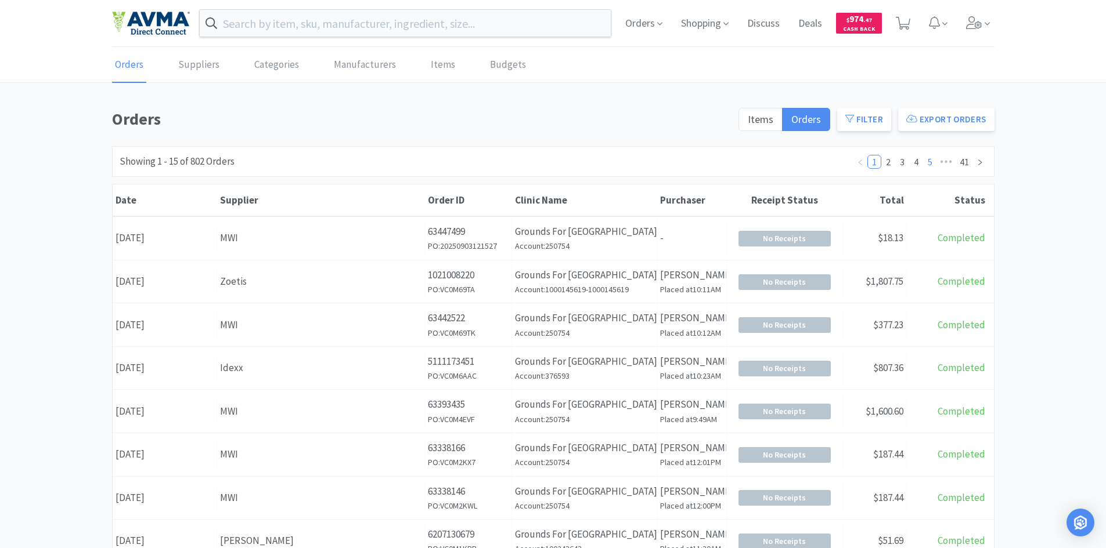
click at [926, 166] on link "5" at bounding box center [929, 162] width 13 height 13
click at [931, 158] on link "7" at bounding box center [929, 162] width 13 height 13
click at [946, 160] on span "•••" at bounding box center [946, 162] width 19 height 14
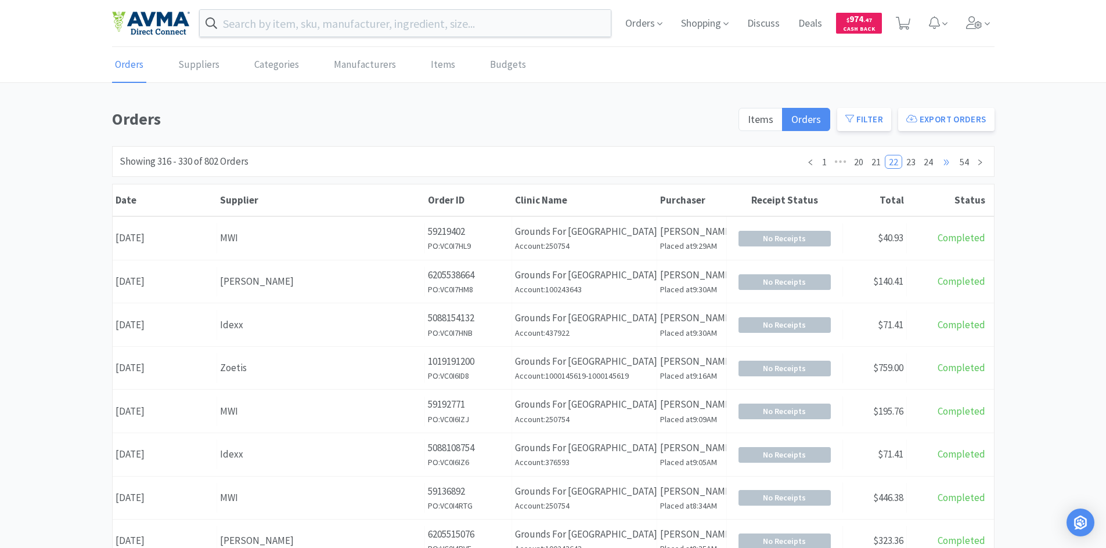
click at [946, 160] on span "•••" at bounding box center [946, 162] width 19 height 14
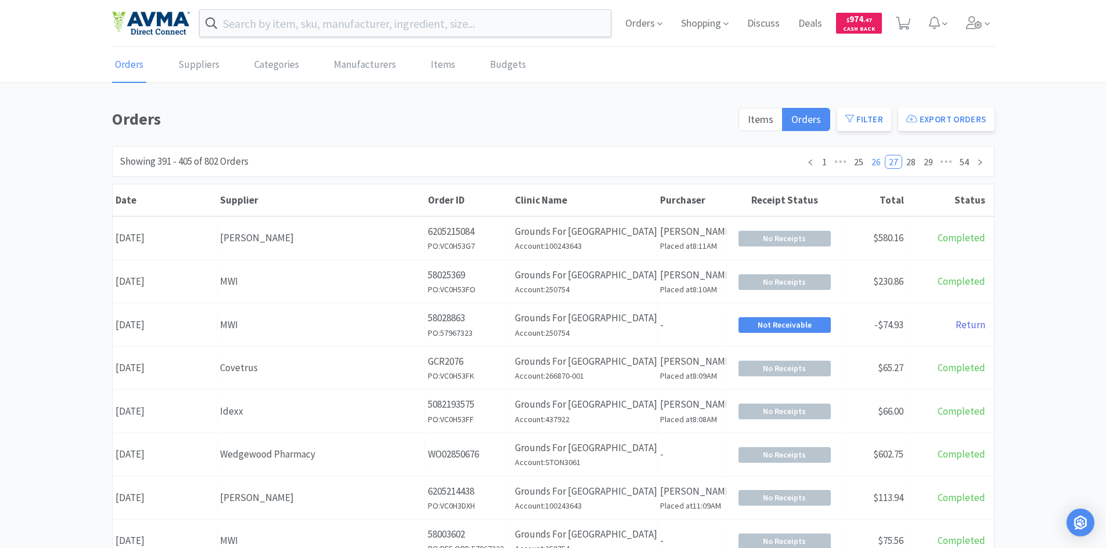
click at [882, 163] on link "26" at bounding box center [876, 162] width 16 height 13
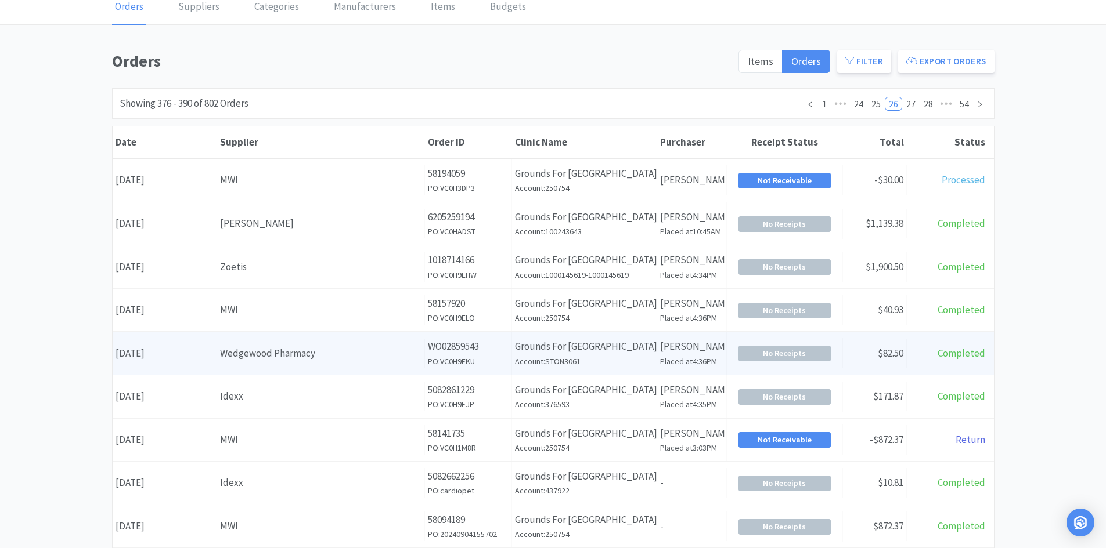
scroll to position [116, 0]
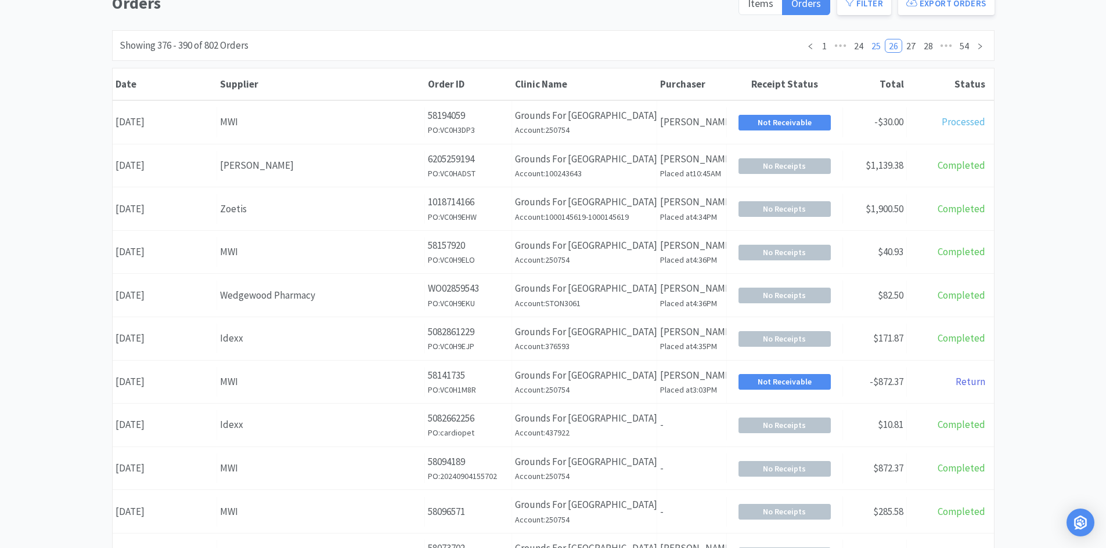
click at [877, 44] on link "25" at bounding box center [876, 45] width 16 height 13
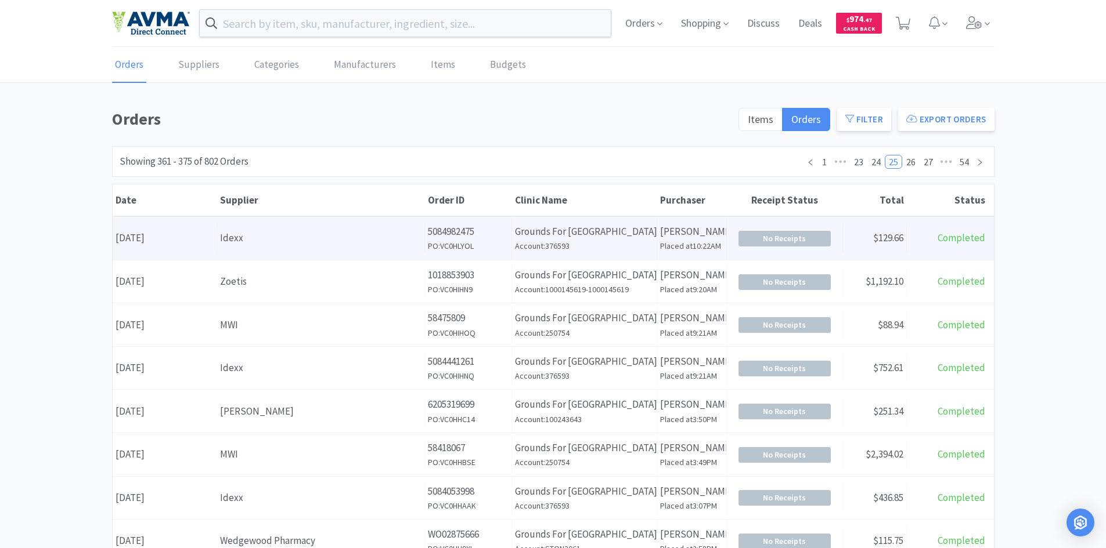
click at [237, 250] on div "Supplier Idexx" at bounding box center [321, 238] width 208 height 30
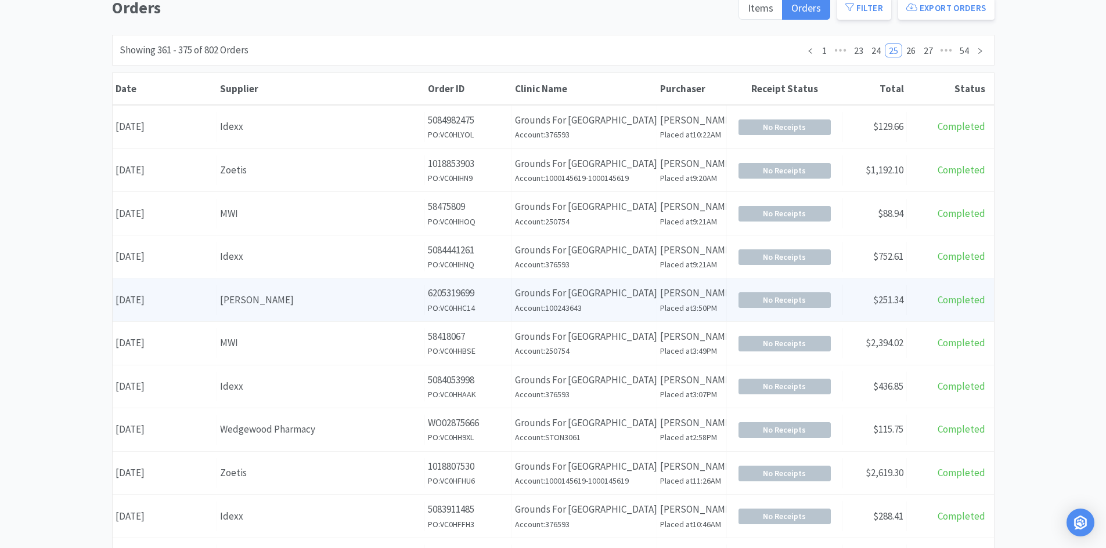
scroll to position [174, 0]
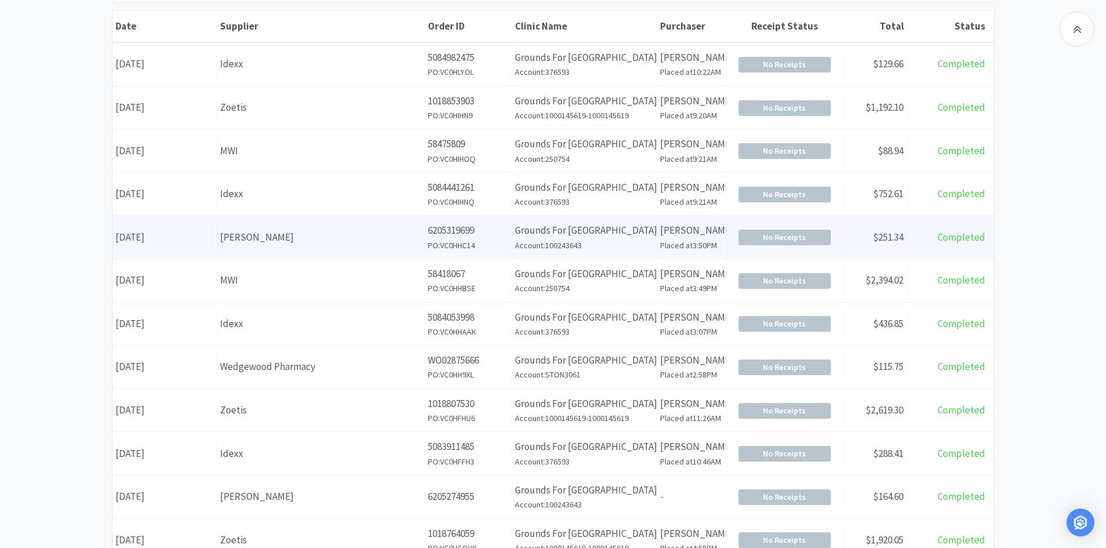
click at [252, 235] on div "[PERSON_NAME]" at bounding box center [320, 238] width 201 height 16
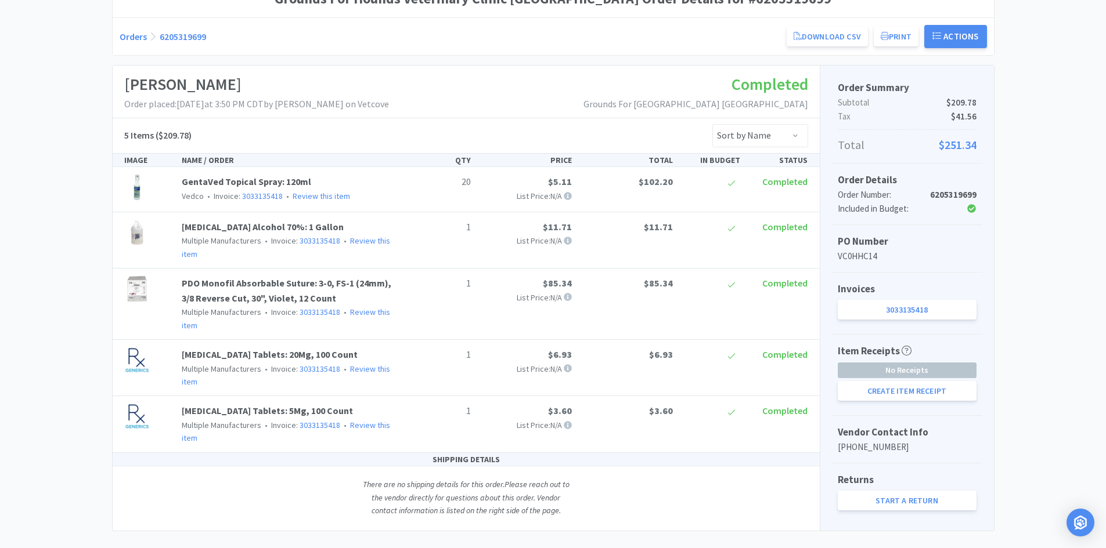
scroll to position [144, 0]
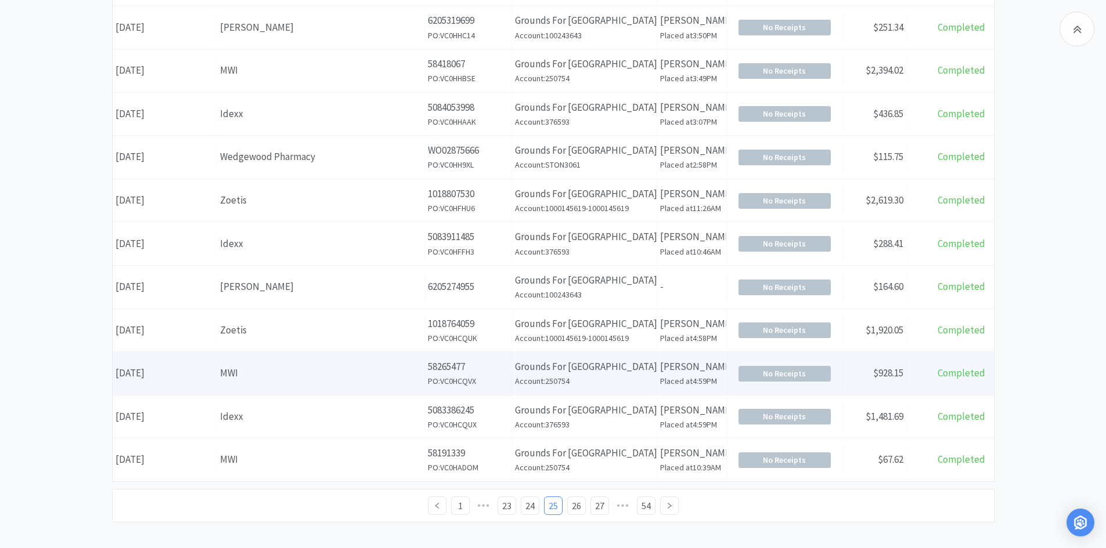
scroll to position [393, 0]
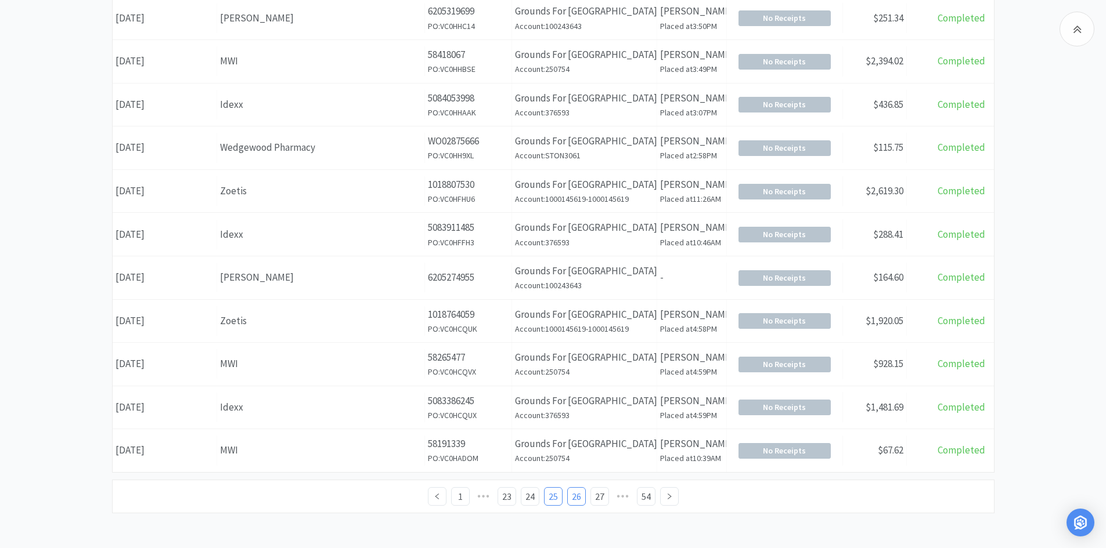
click at [576, 494] on link "26" at bounding box center [576, 496] width 17 height 17
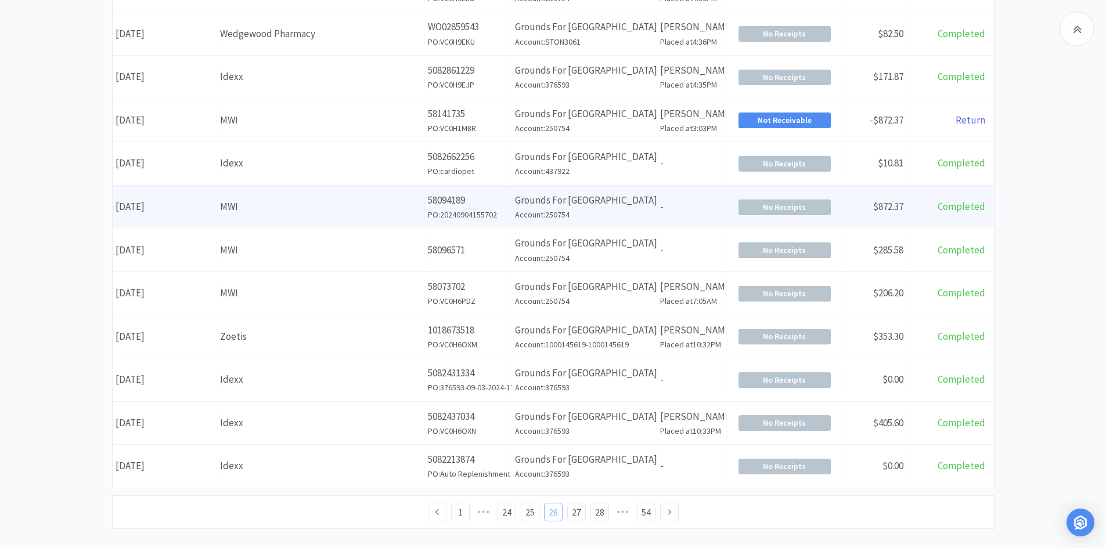
scroll to position [393, 0]
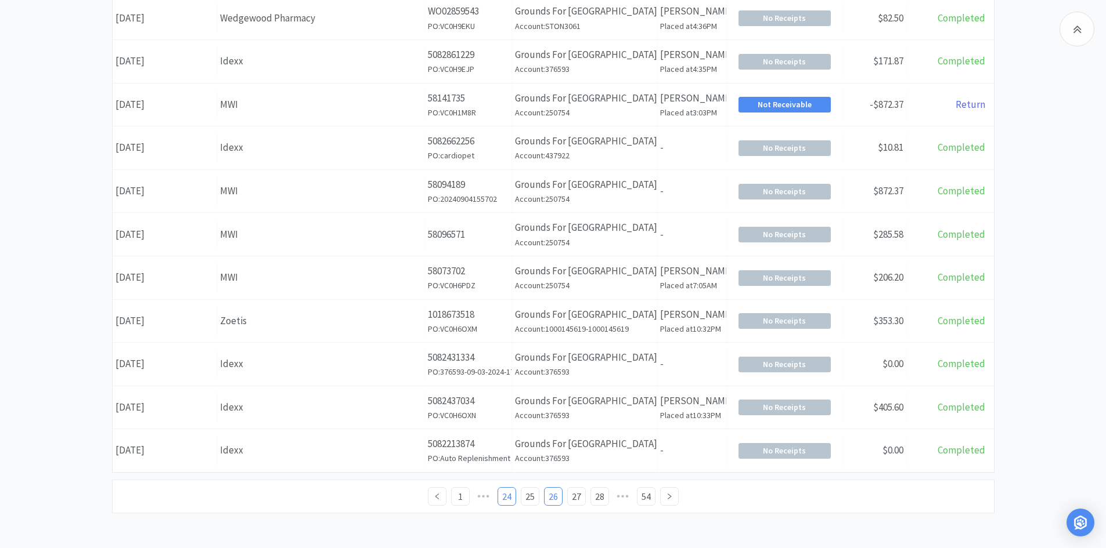
click at [507, 499] on link "24" at bounding box center [506, 496] width 17 height 17
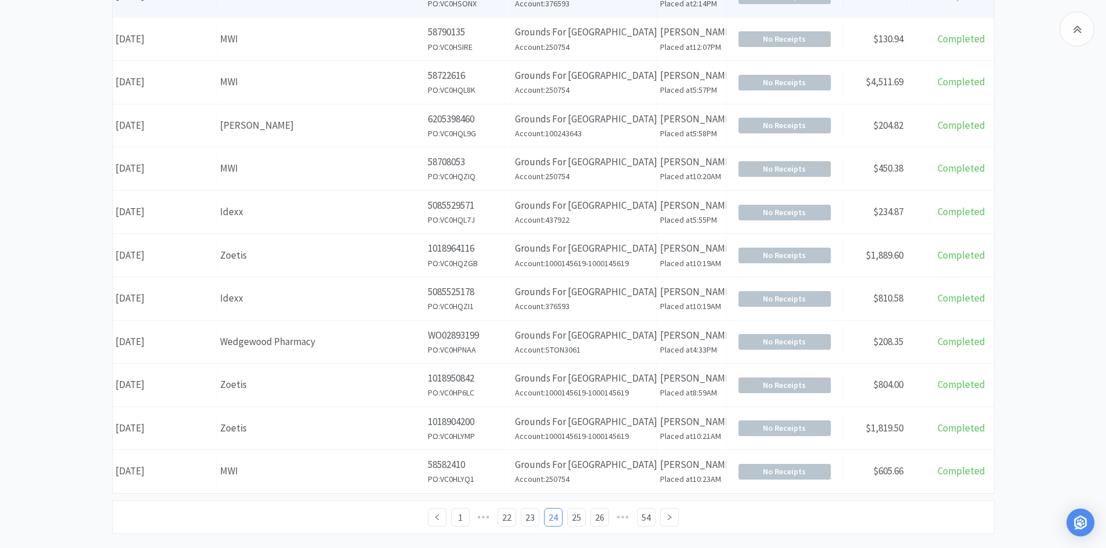
scroll to position [393, 0]
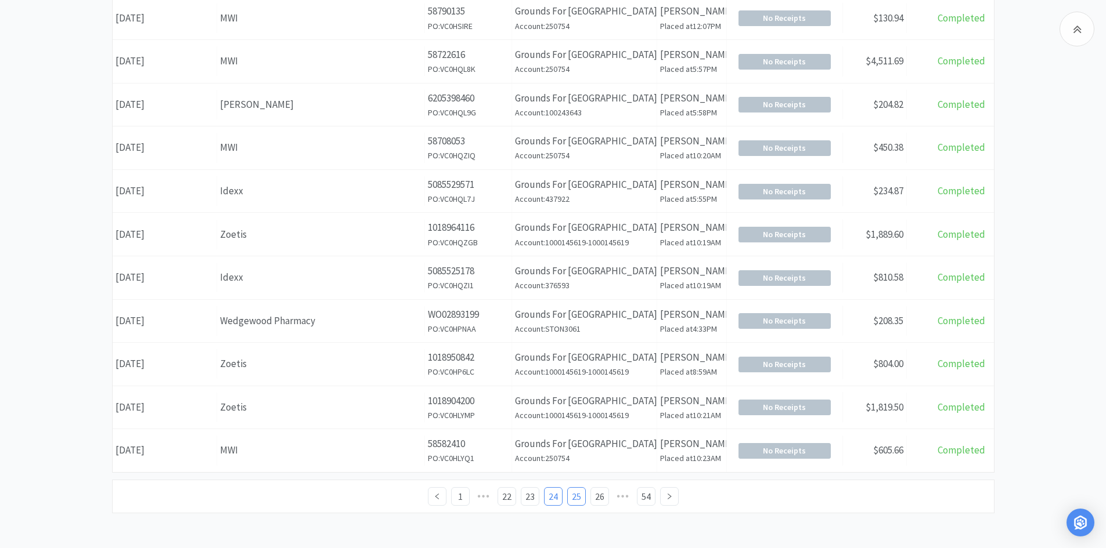
click at [570, 501] on link "25" at bounding box center [576, 496] width 17 height 17
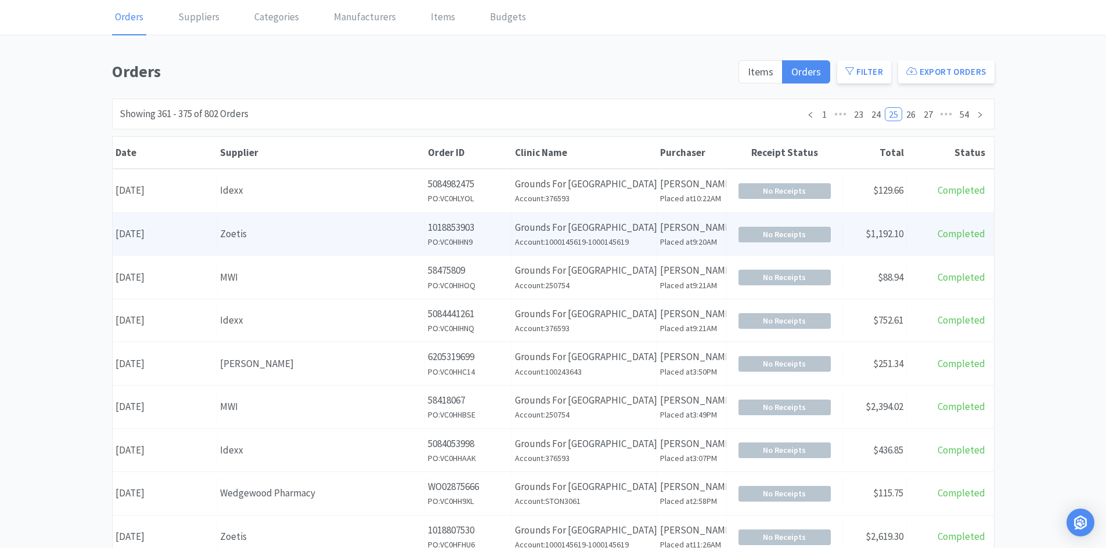
scroll to position [45, 0]
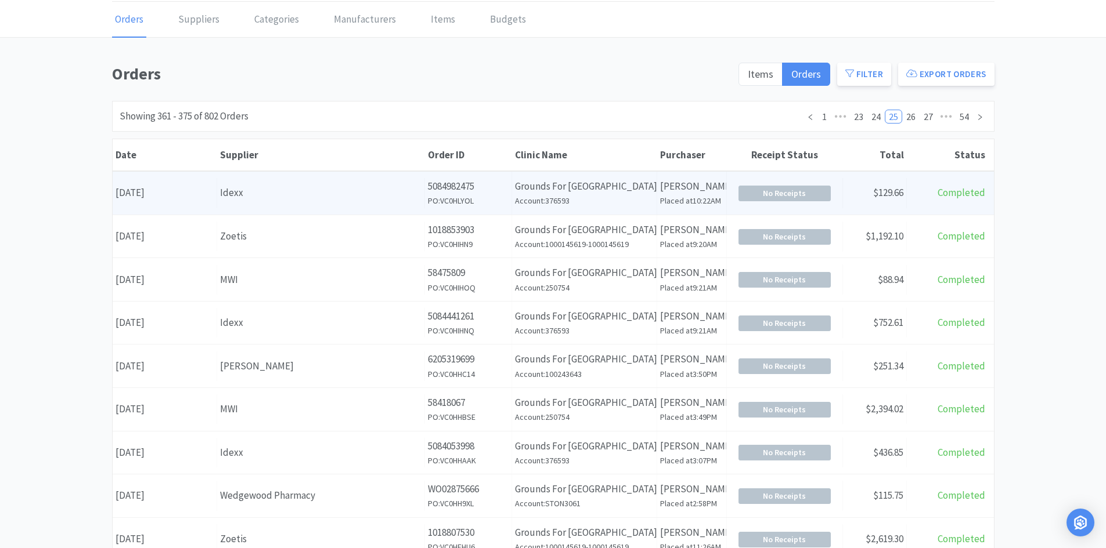
click at [257, 194] on div "Idexx" at bounding box center [320, 193] width 201 height 16
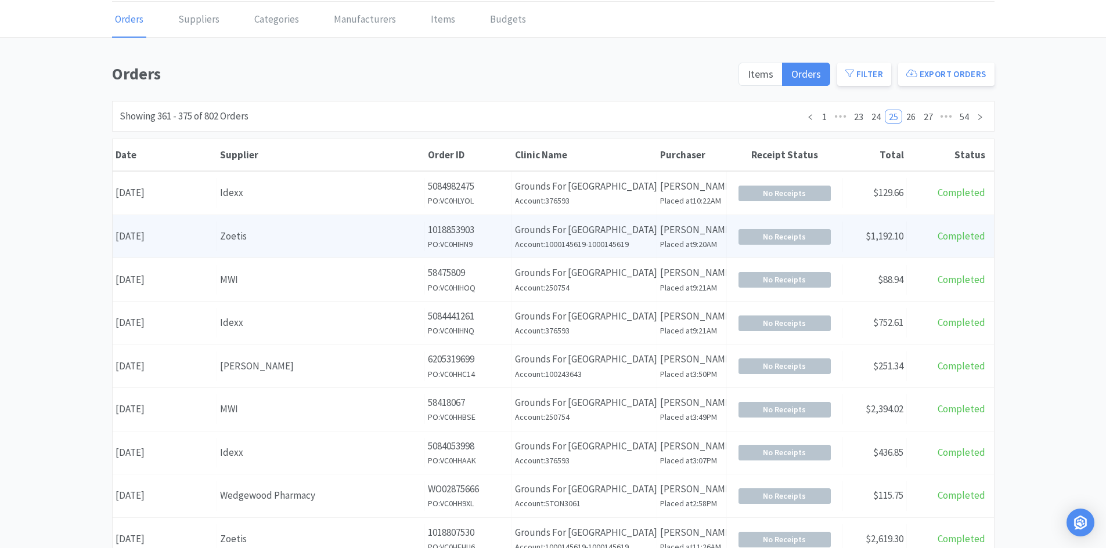
click at [238, 240] on div "Zoetis" at bounding box center [320, 237] width 201 height 16
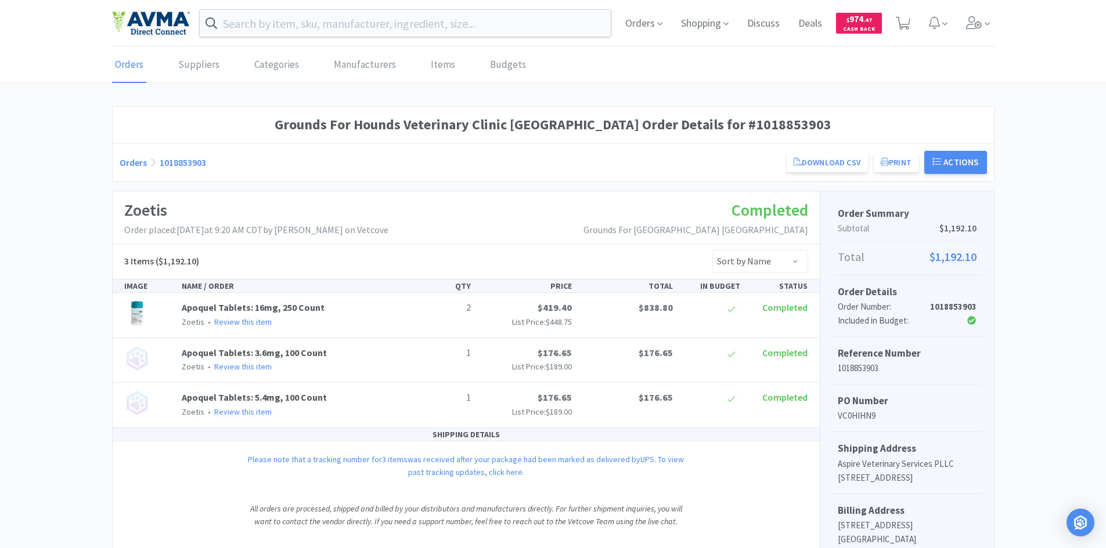
scroll to position [45, 0]
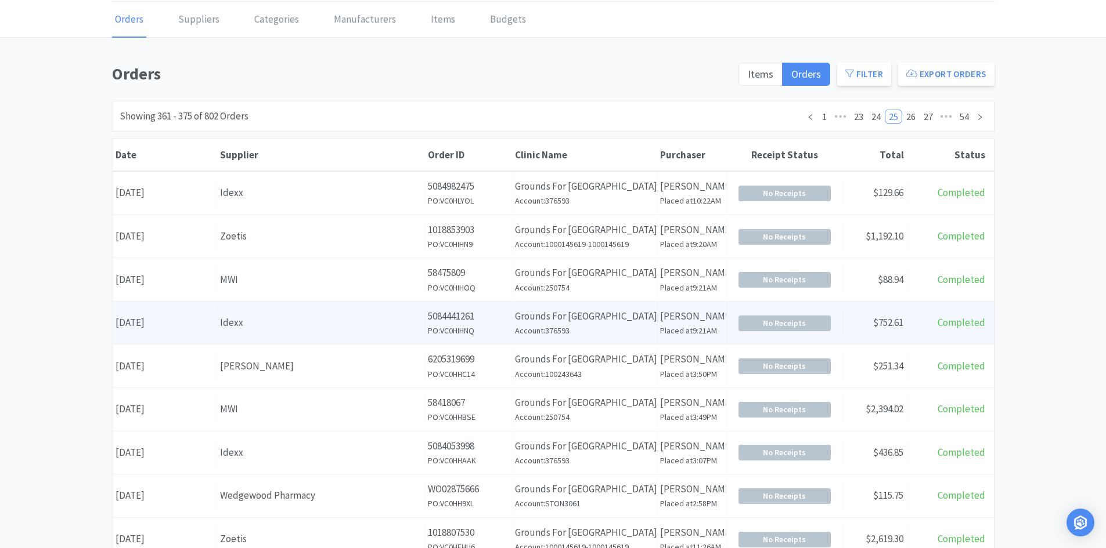
click at [275, 303] on div "Date [DATE] Supplier Idexx Order ID 5084441261 PO: VC0HIHNQ Clinic Name Grounds…" at bounding box center [553, 323] width 881 height 43
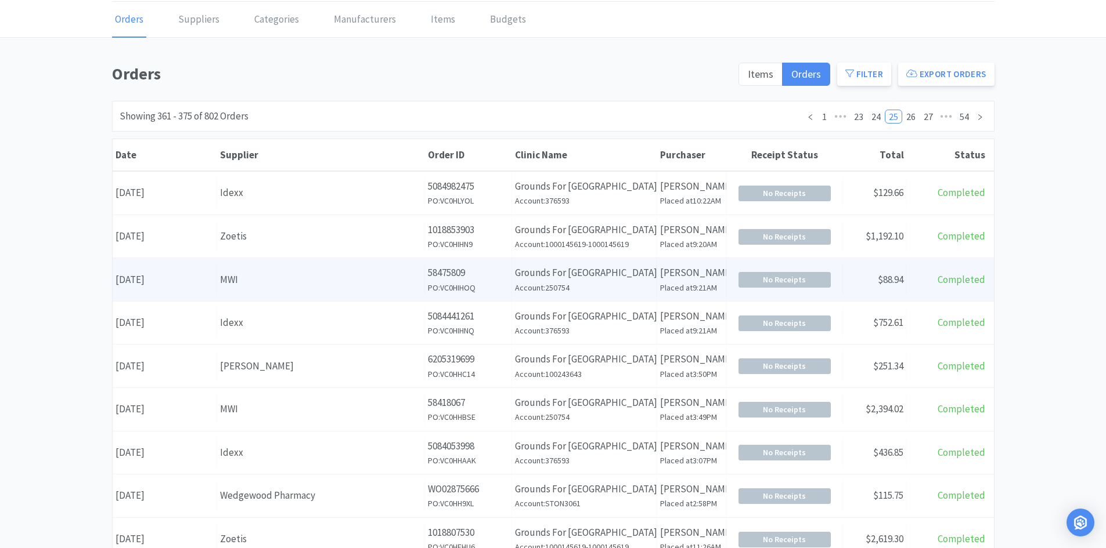
click at [272, 279] on div "MWI" at bounding box center [320, 280] width 201 height 16
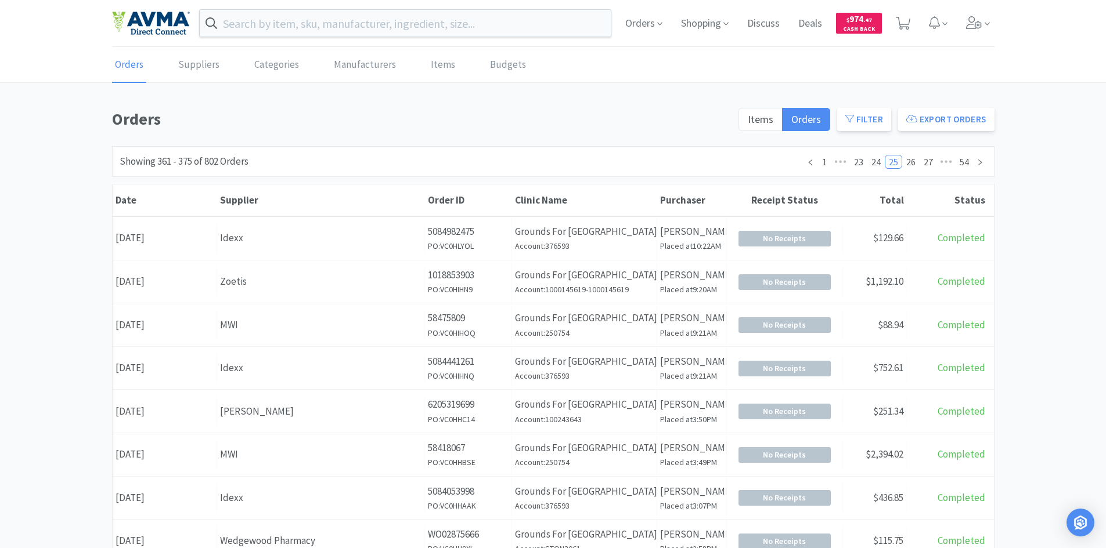
scroll to position [45, 0]
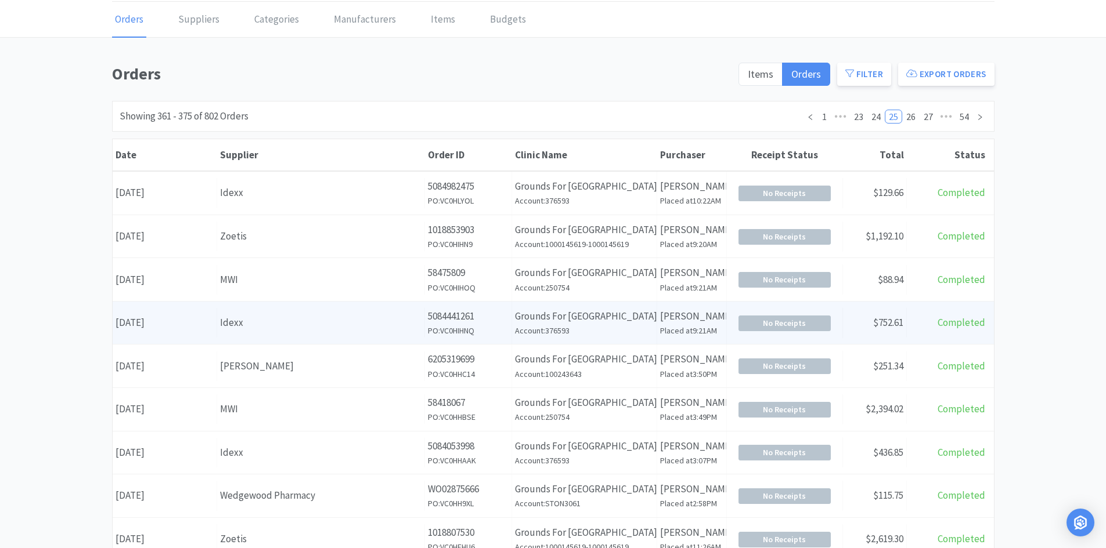
click at [266, 313] on div "Supplier Idexx" at bounding box center [321, 323] width 208 height 30
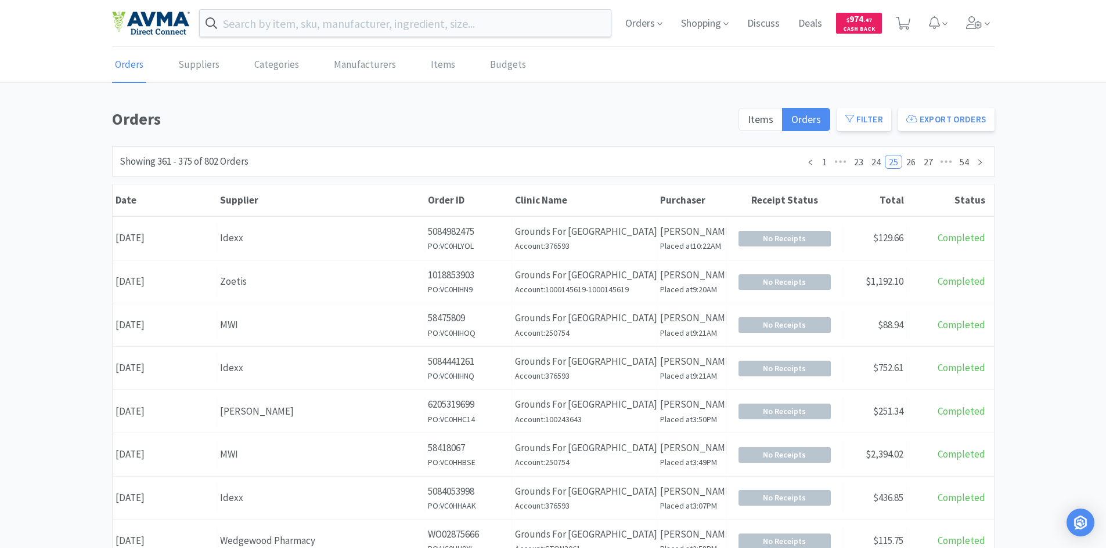
scroll to position [45, 0]
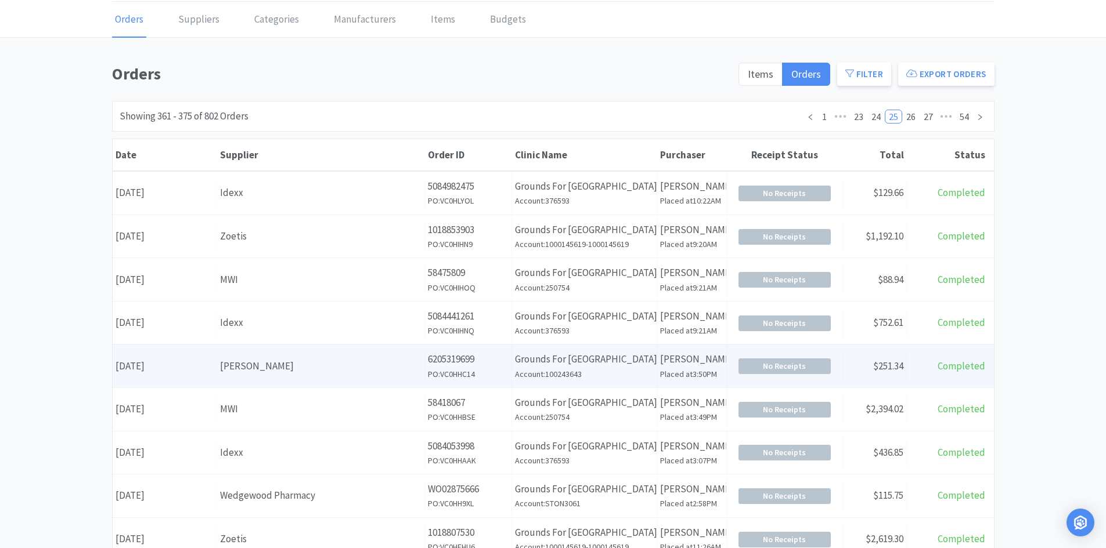
click at [254, 369] on div "[PERSON_NAME]" at bounding box center [320, 367] width 201 height 16
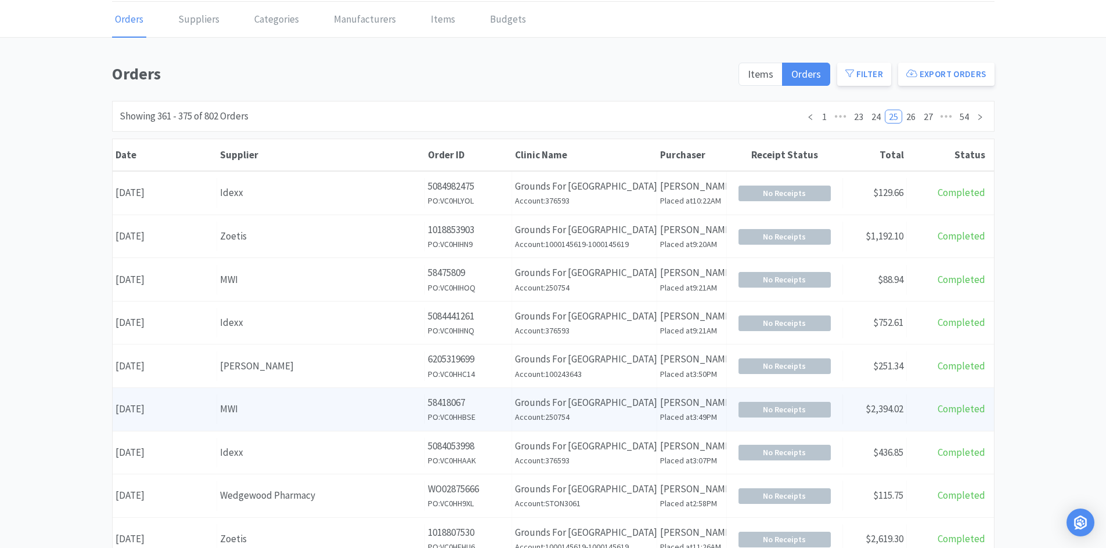
click at [302, 399] on div "Supplier MWI" at bounding box center [321, 410] width 208 height 30
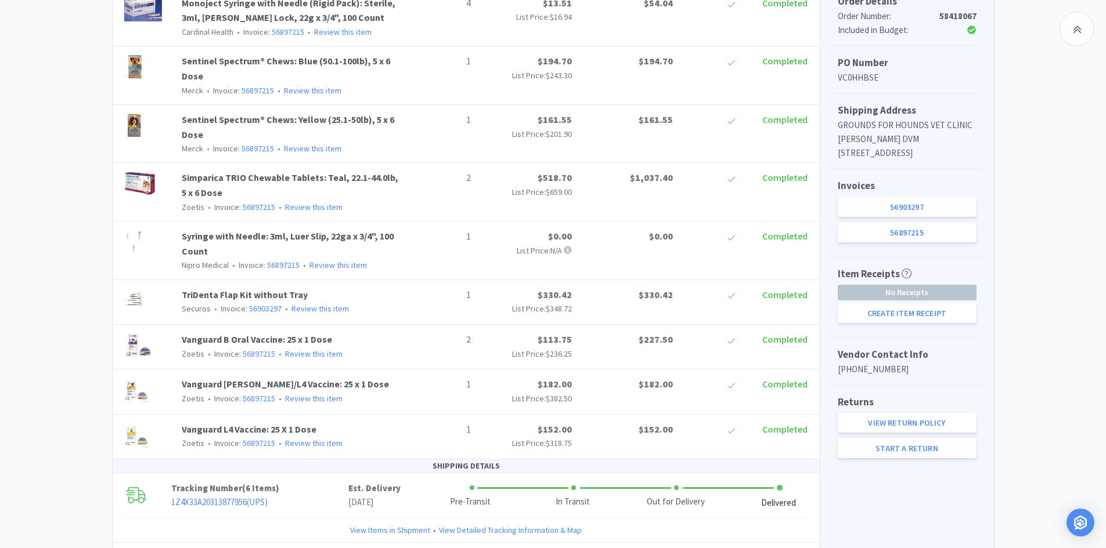
scroll to position [406, 0]
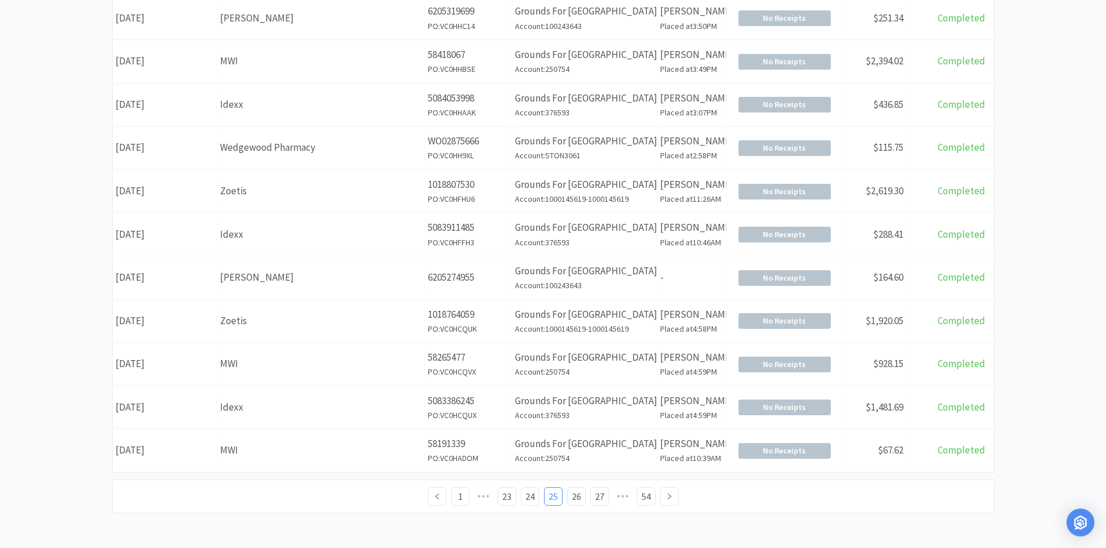
scroll to position [45, 0]
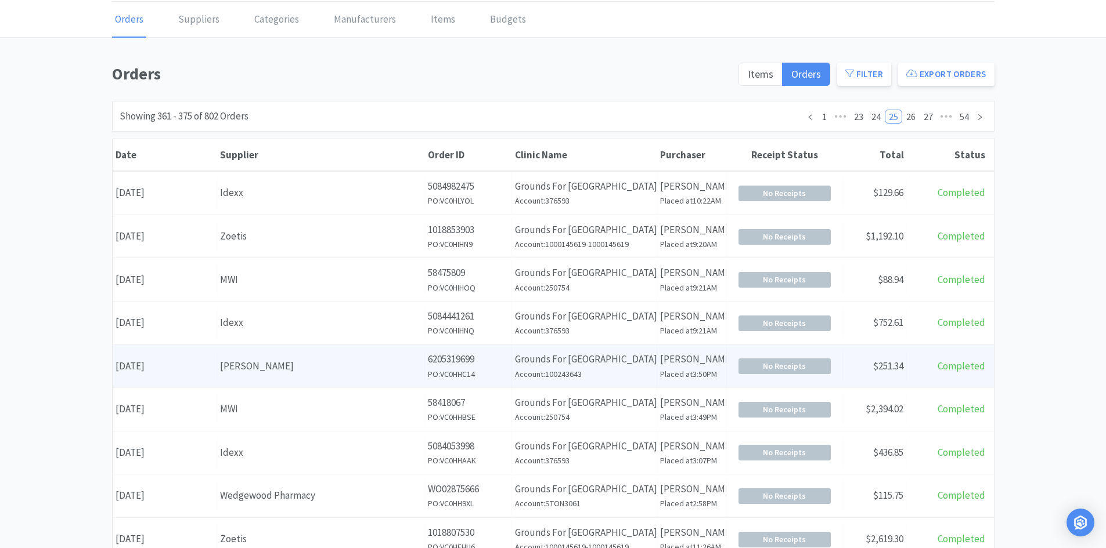
click at [192, 370] on div "Date [DATE]" at bounding box center [165, 367] width 104 height 30
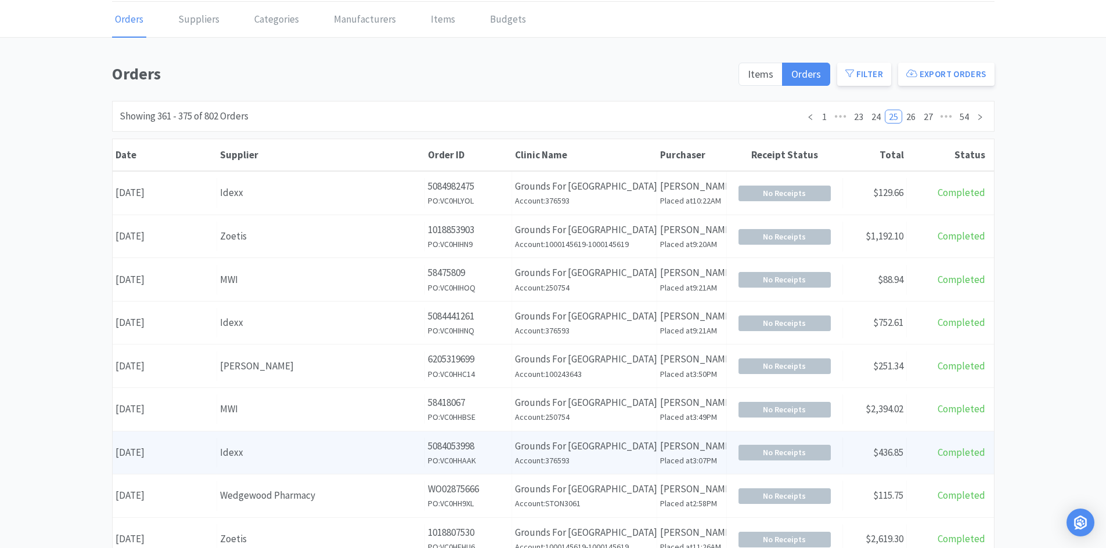
click at [193, 449] on div "Date [DATE]" at bounding box center [165, 453] width 104 height 30
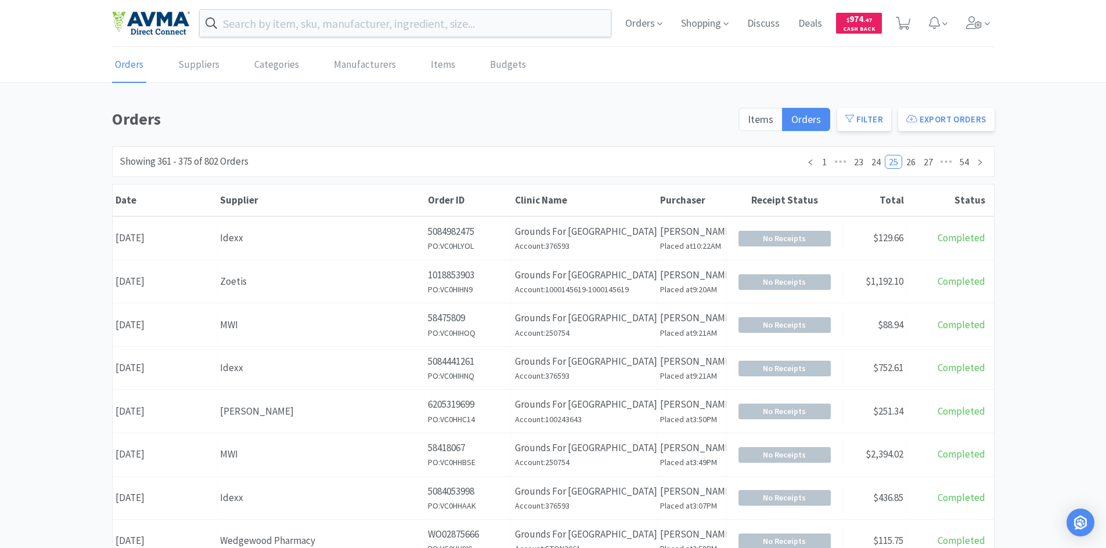
scroll to position [45, 0]
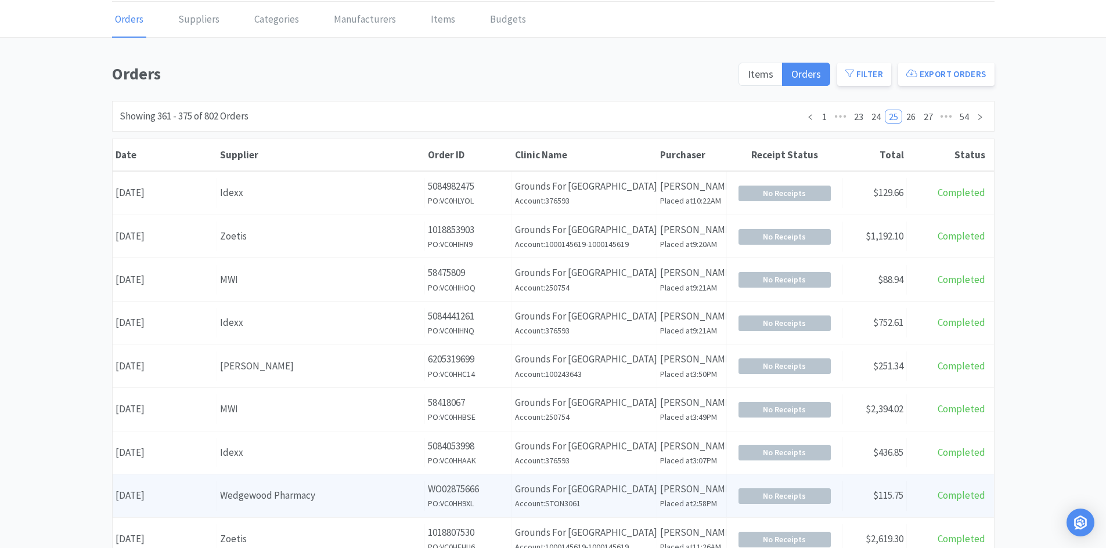
click at [245, 499] on div "Wedgewood Pharmacy" at bounding box center [320, 496] width 201 height 16
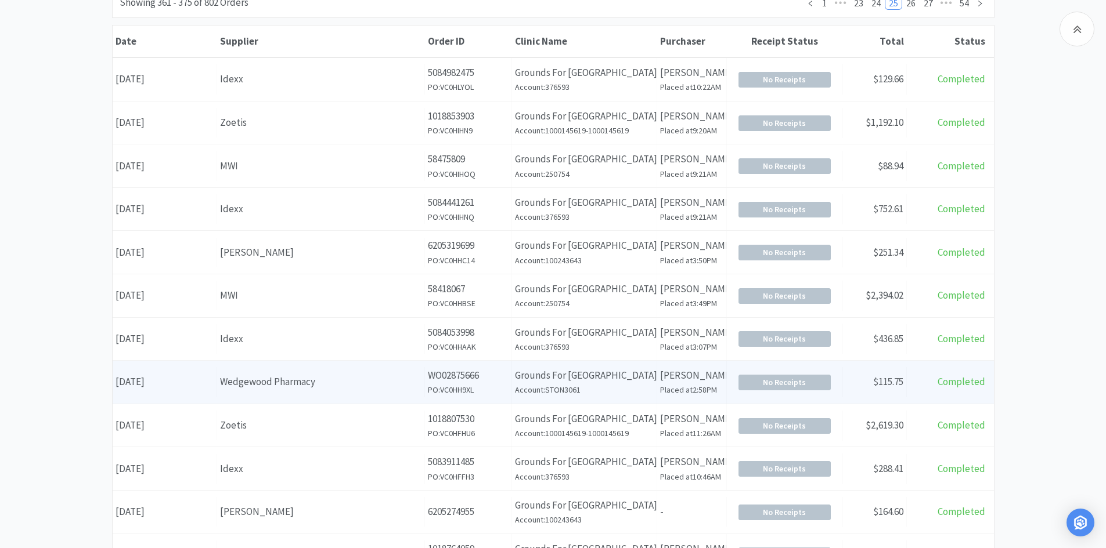
scroll to position [161, 0]
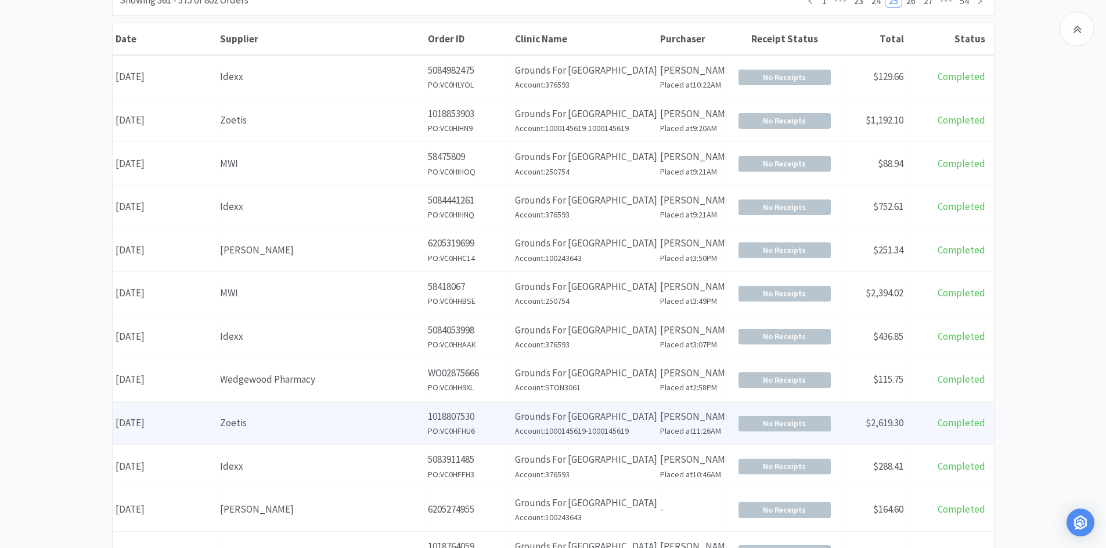
click at [182, 419] on div "Date [DATE]" at bounding box center [165, 424] width 104 height 30
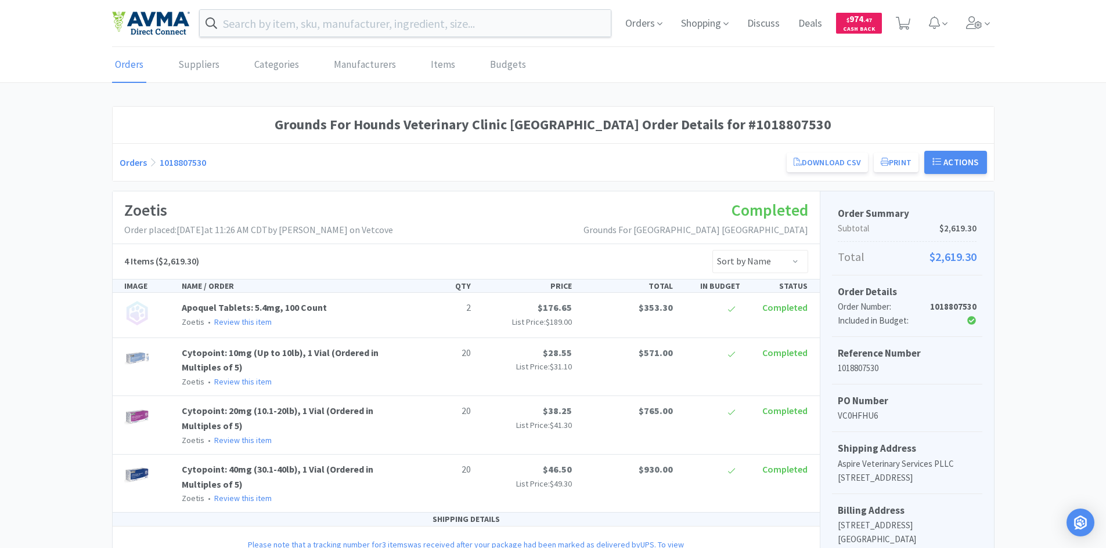
scroll to position [161, 0]
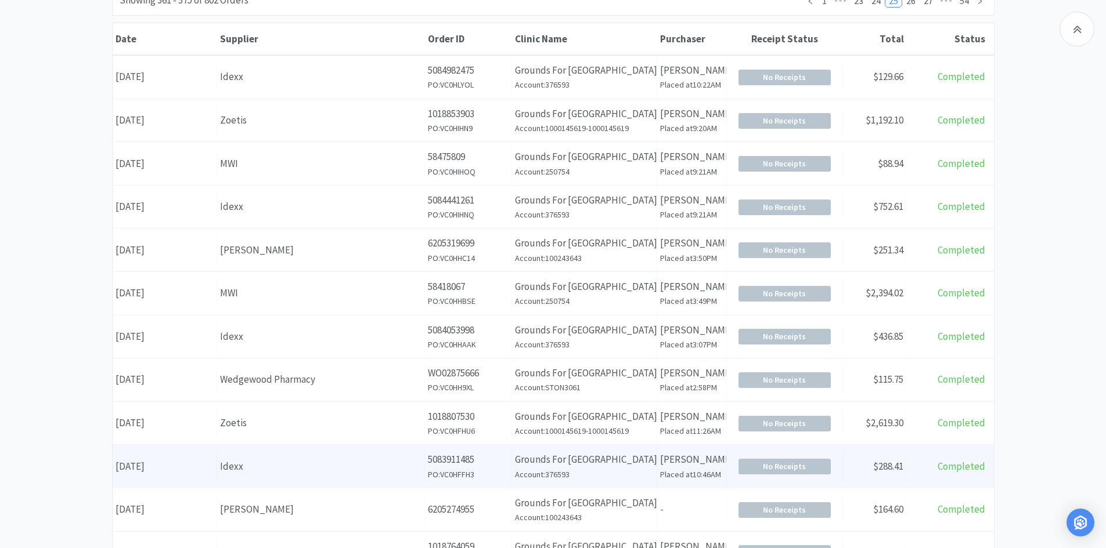
click at [215, 472] on div "Date [DATE]" at bounding box center [165, 467] width 104 height 30
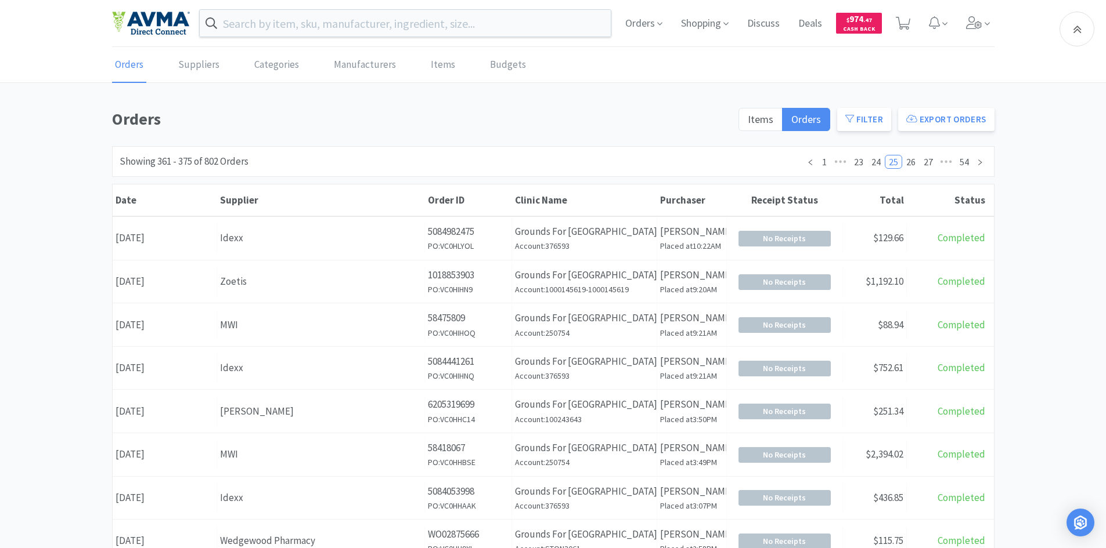
scroll to position [161, 0]
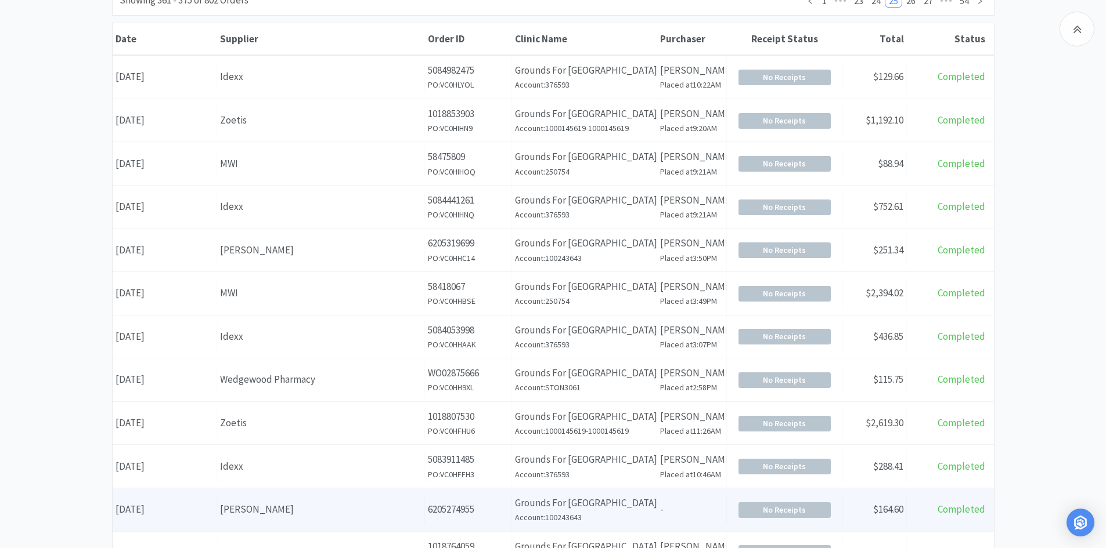
click at [298, 518] on div "Supplier [PERSON_NAME]" at bounding box center [321, 510] width 208 height 30
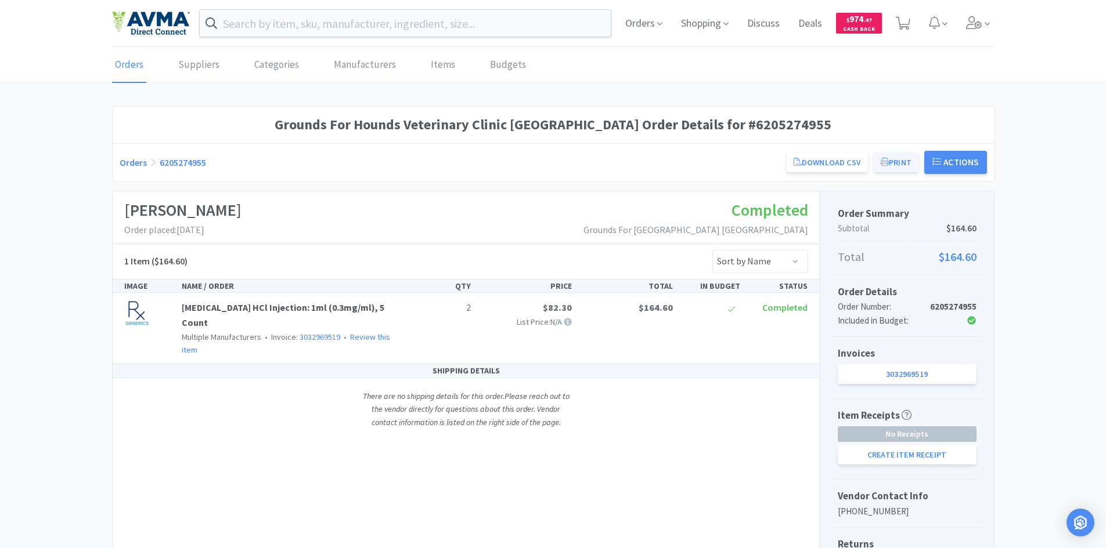
click at [894, 160] on button "Print" at bounding box center [895, 163] width 45 height 20
click at [319, 332] on link "3032969519" at bounding box center [319, 337] width 41 height 10
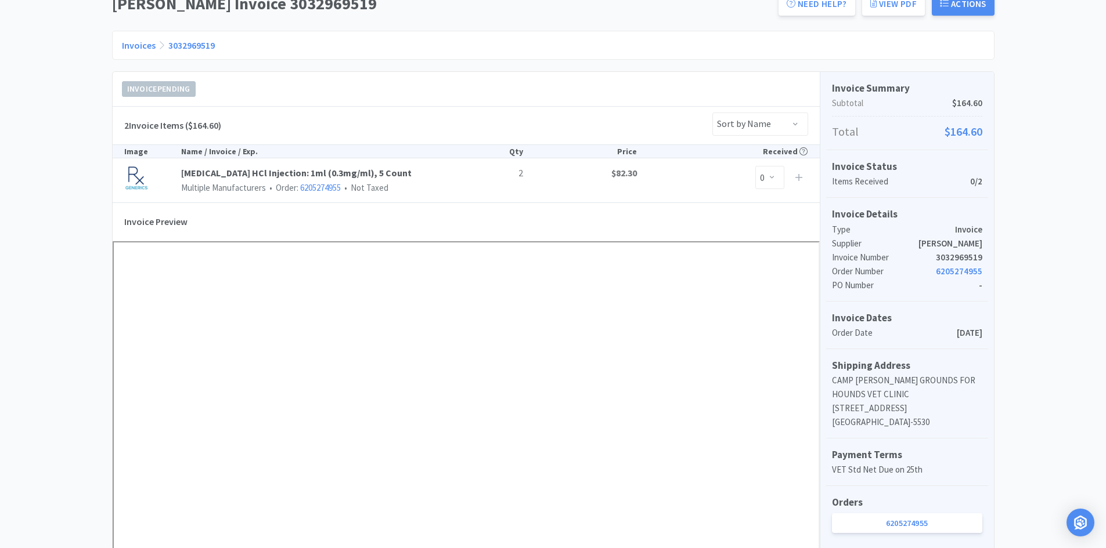
scroll to position [116, 0]
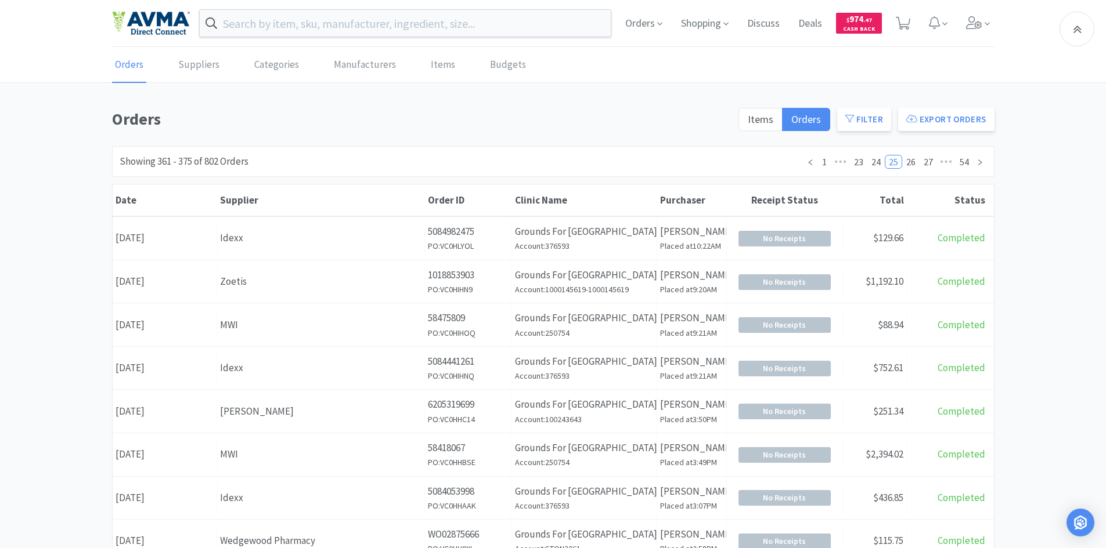
scroll to position [161, 0]
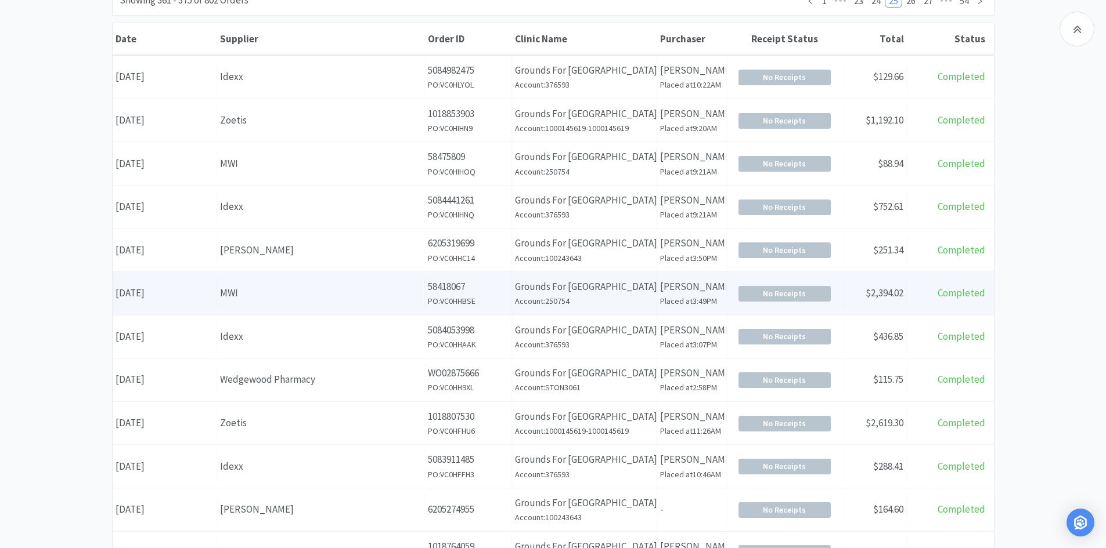
click at [300, 299] on div "MWI" at bounding box center [320, 294] width 201 height 16
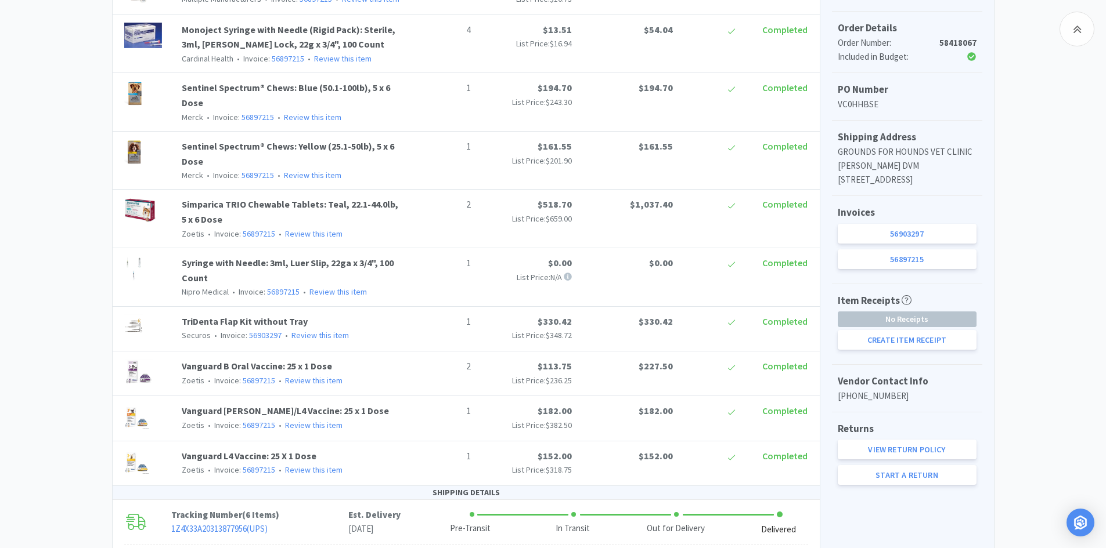
scroll to position [335, 0]
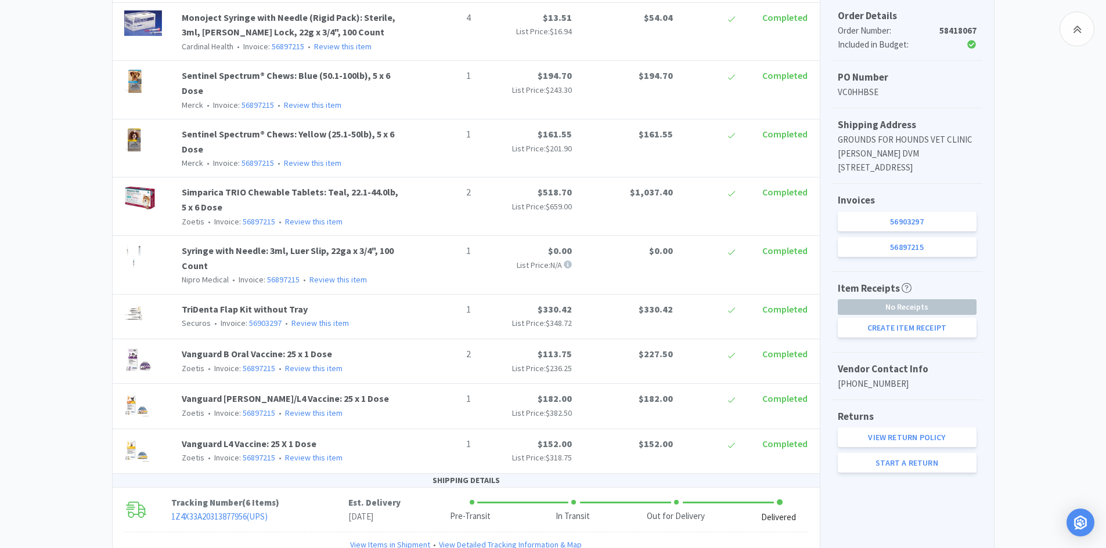
scroll to position [161, 0]
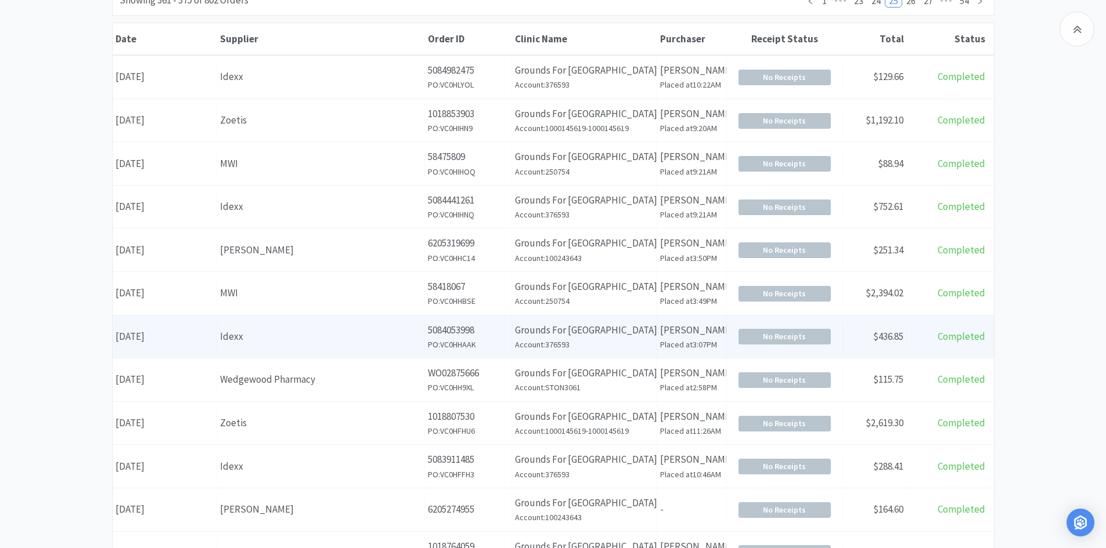
click at [226, 335] on div "Idexx" at bounding box center [320, 337] width 201 height 16
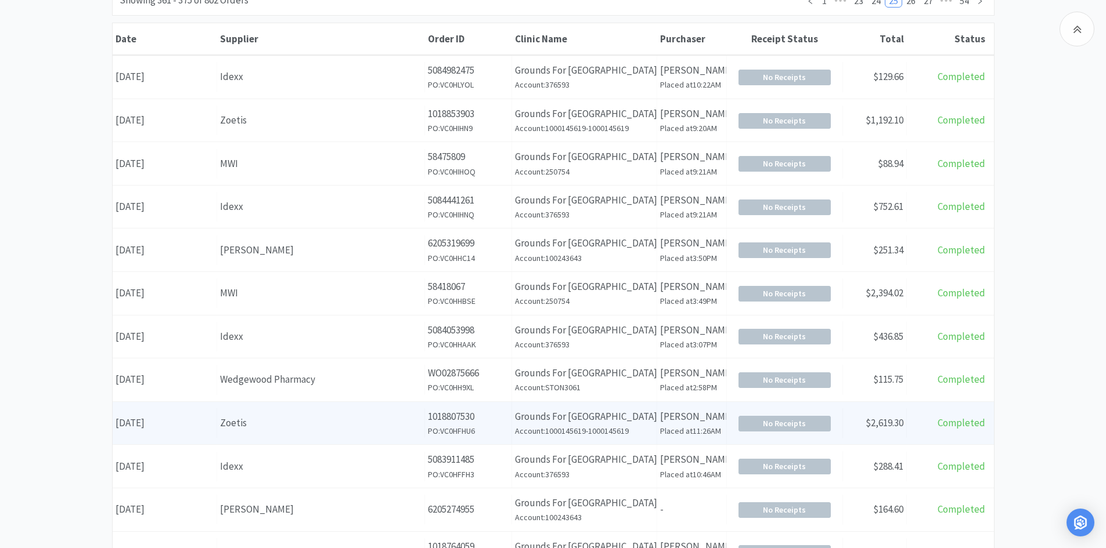
click at [250, 422] on div "Zoetis" at bounding box center [320, 424] width 201 height 16
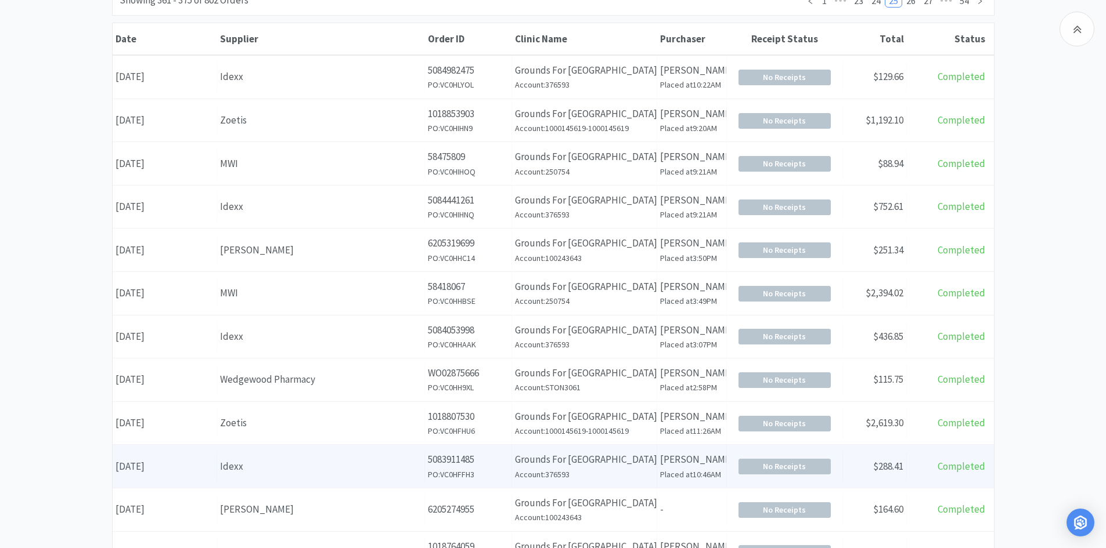
click at [249, 468] on div "Idexx" at bounding box center [320, 467] width 201 height 16
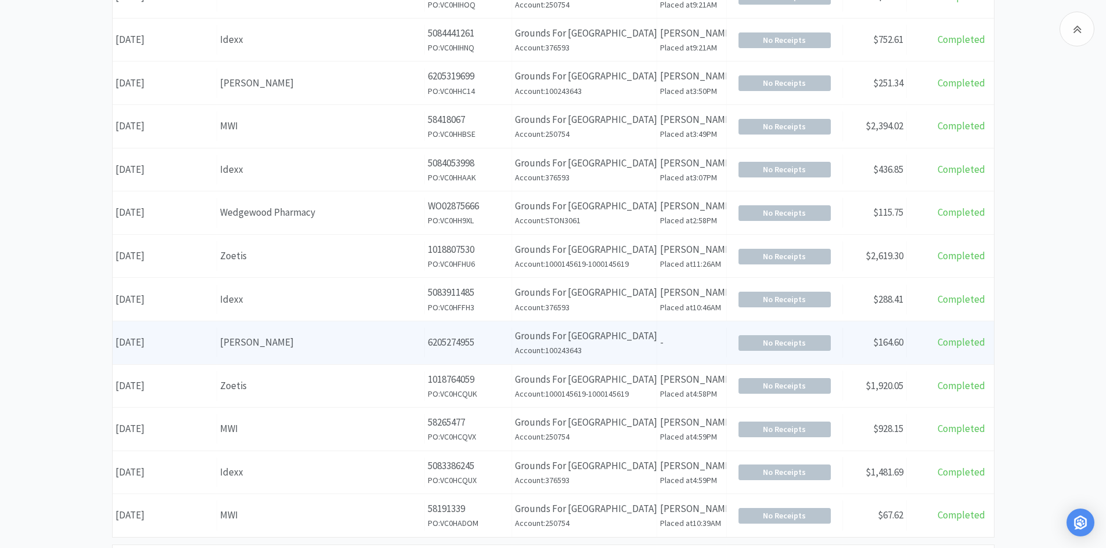
scroll to position [335, 0]
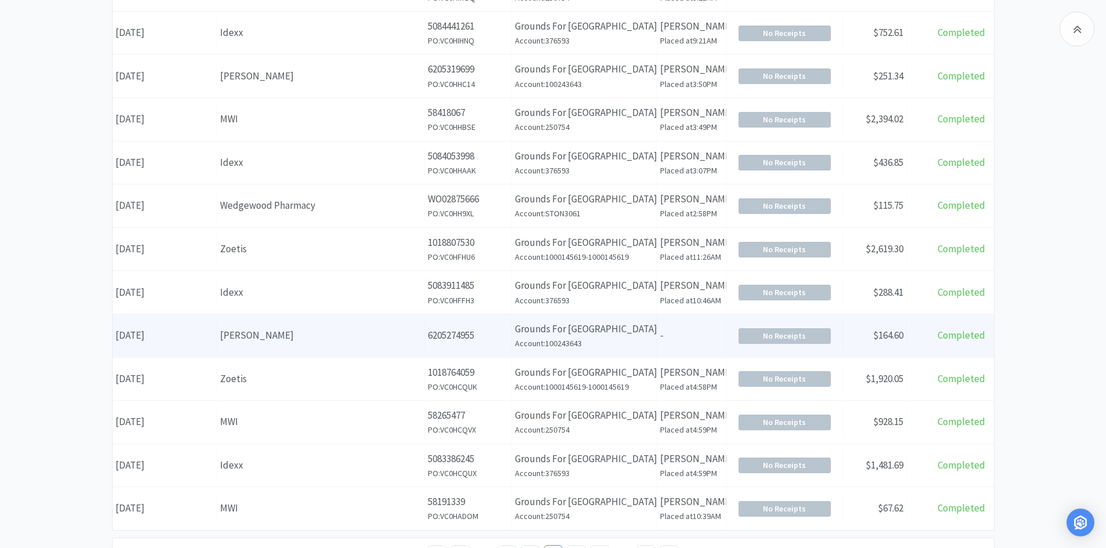
click at [263, 335] on div "[PERSON_NAME]" at bounding box center [320, 336] width 201 height 16
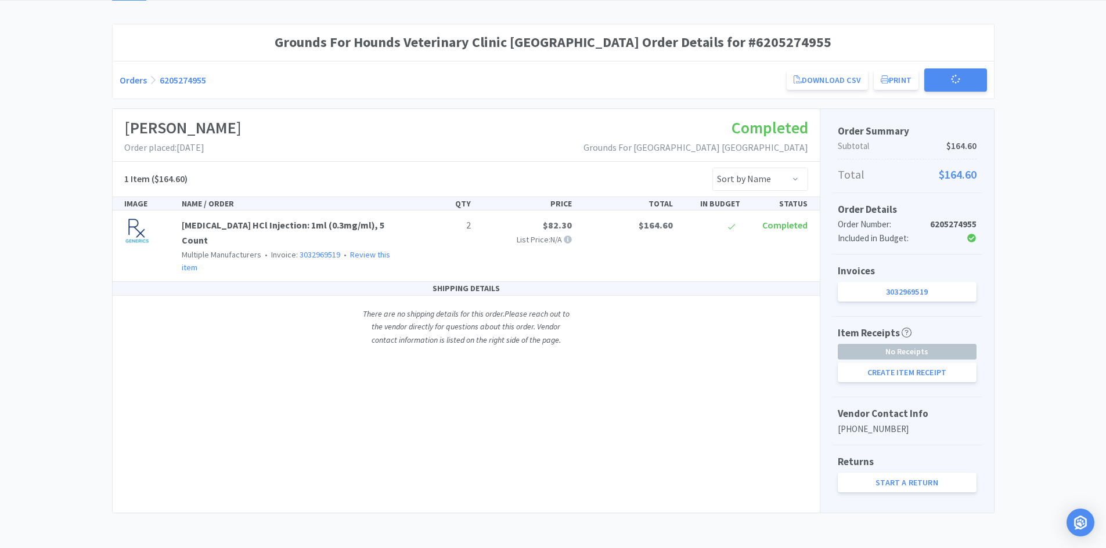
scroll to position [82, 0]
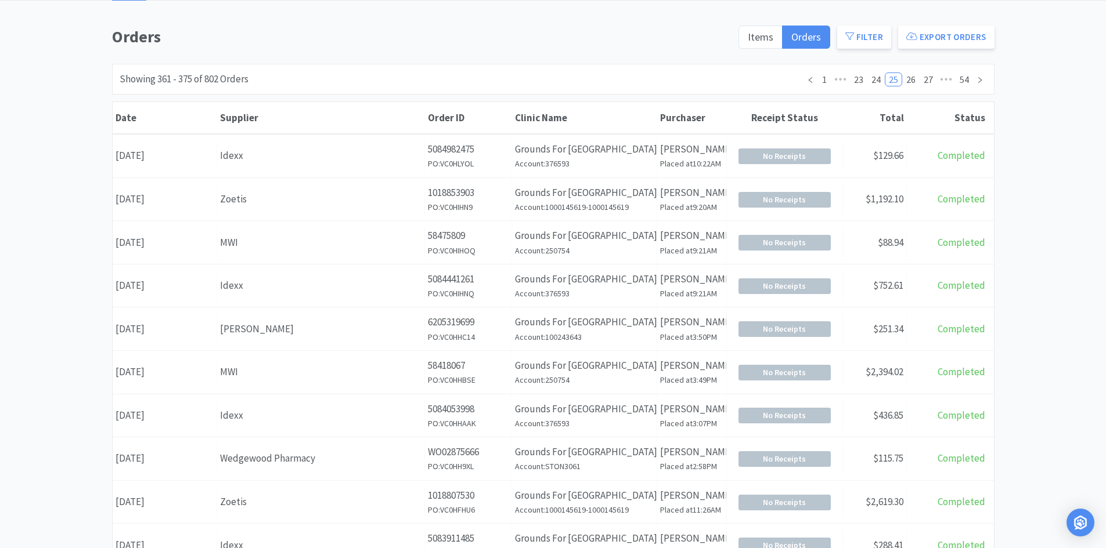
scroll to position [335, 0]
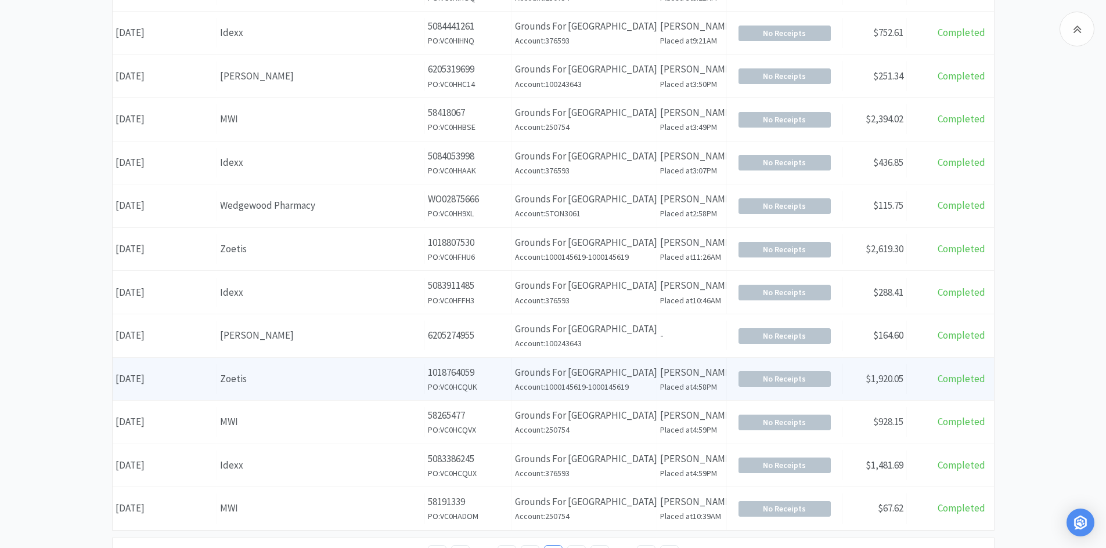
click at [291, 389] on div "Supplier Zoetis" at bounding box center [321, 379] width 208 height 30
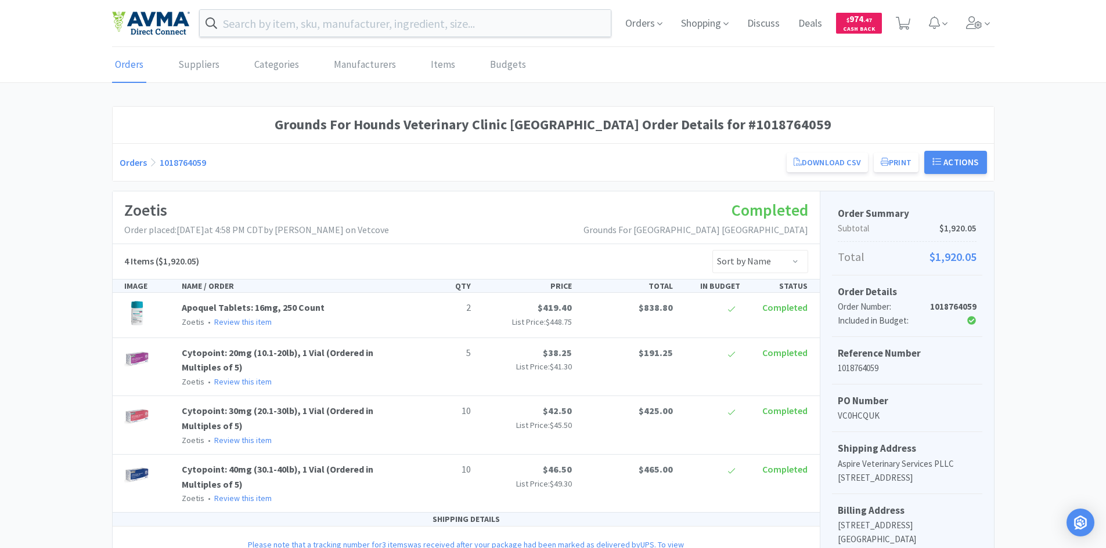
scroll to position [335, 0]
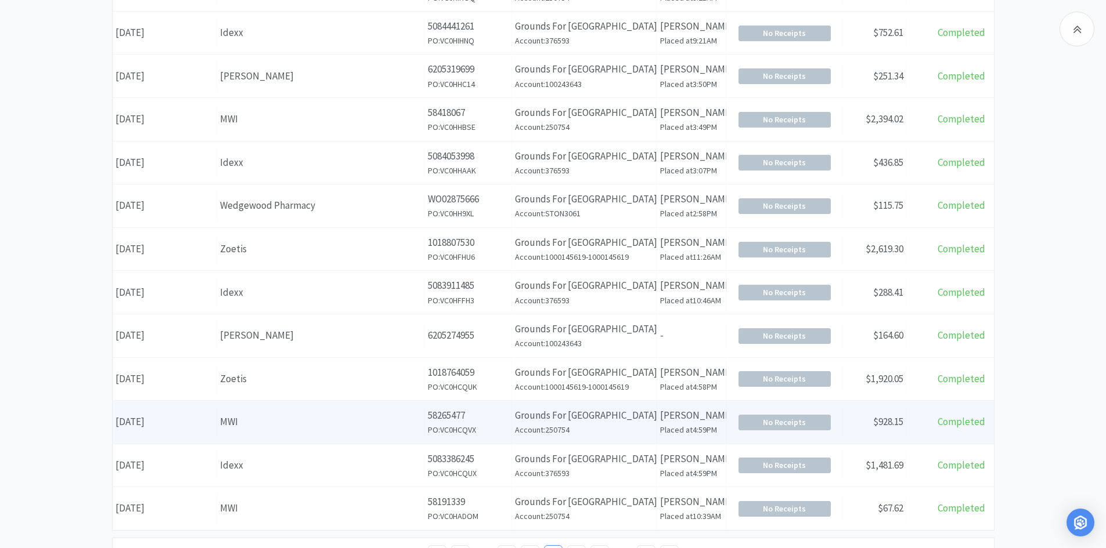
click at [279, 430] on div "MWI" at bounding box center [320, 422] width 201 height 16
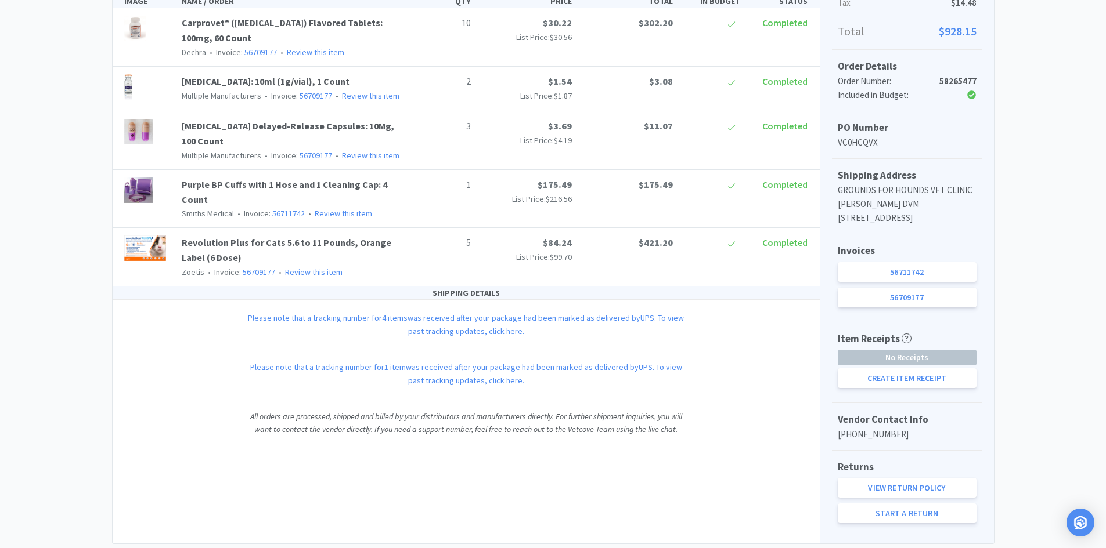
scroll to position [330, 0]
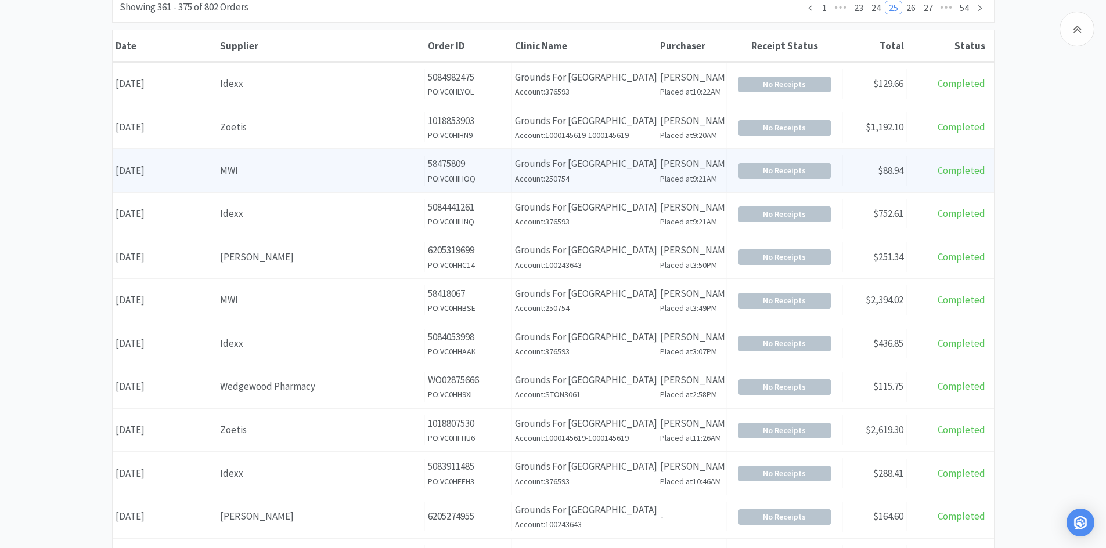
scroll to position [232, 0]
